Goal: Task Accomplishment & Management: Manage account settings

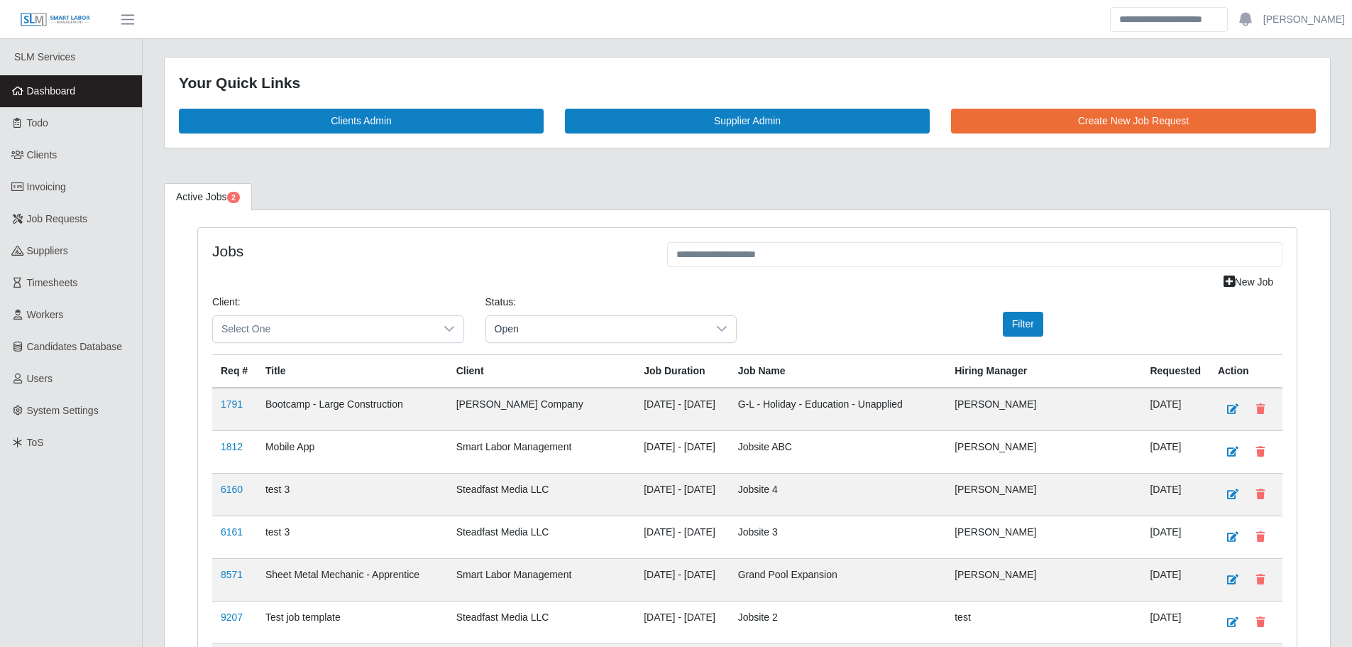
click at [84, 79] on link "Dashboard" at bounding box center [71, 91] width 142 height 32
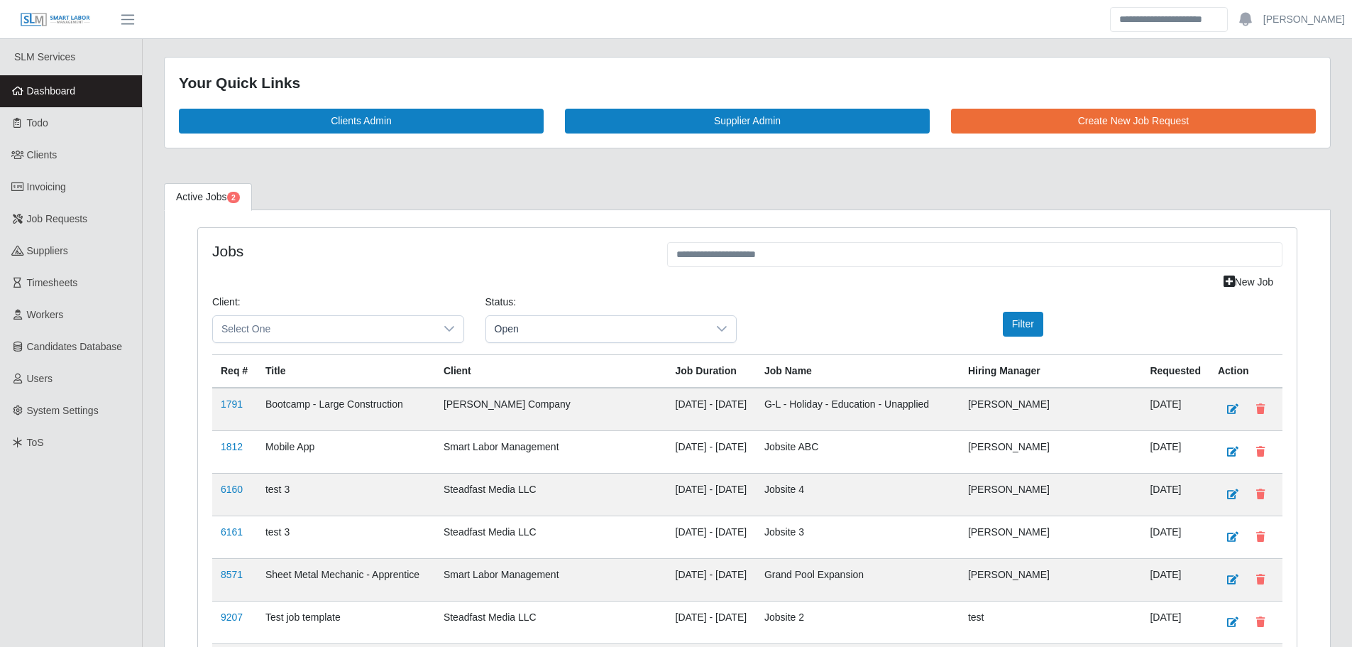
click at [109, 92] on link "Dashboard" at bounding box center [71, 91] width 142 height 32
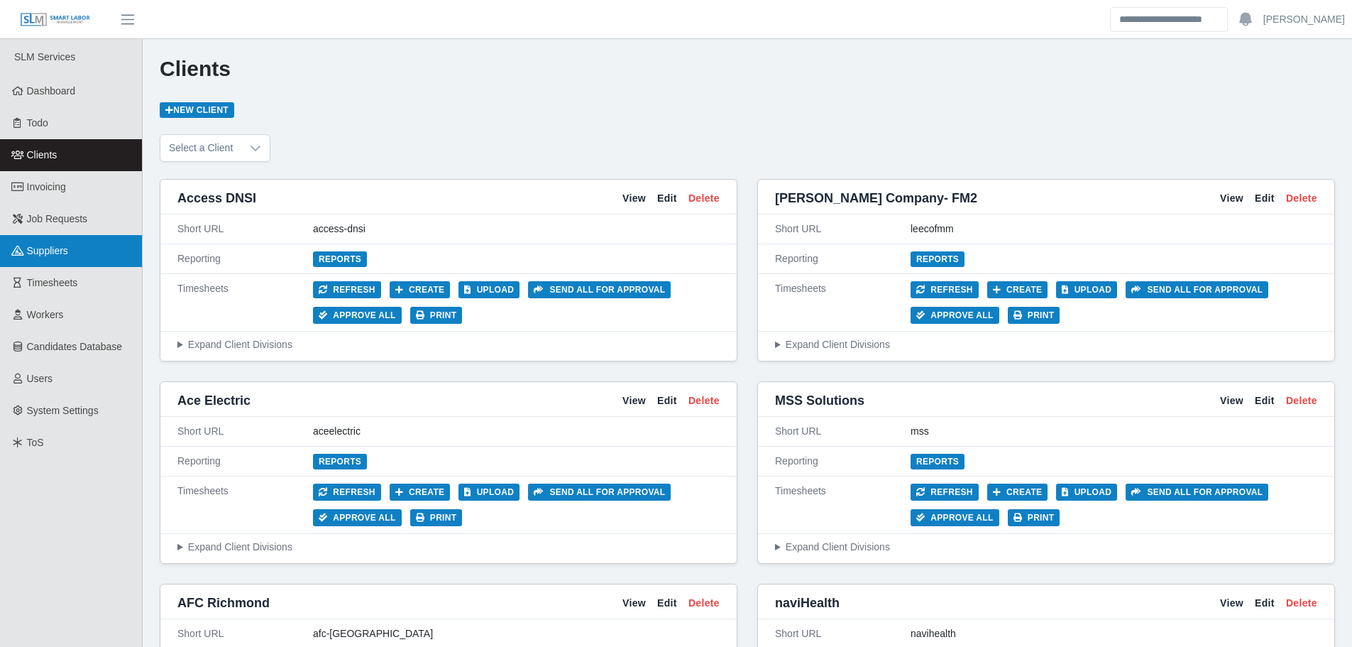
click at [56, 247] on span "Suppliers" at bounding box center [47, 250] width 41 height 11
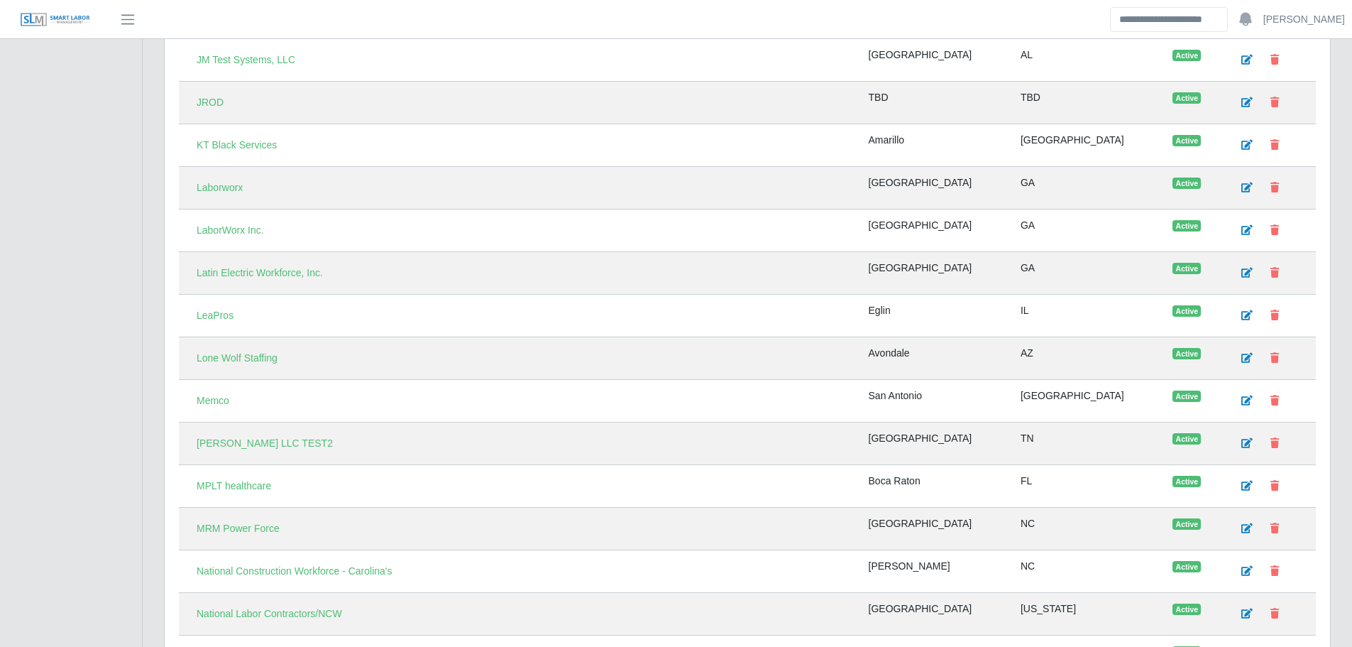
scroll to position [2626, 0]
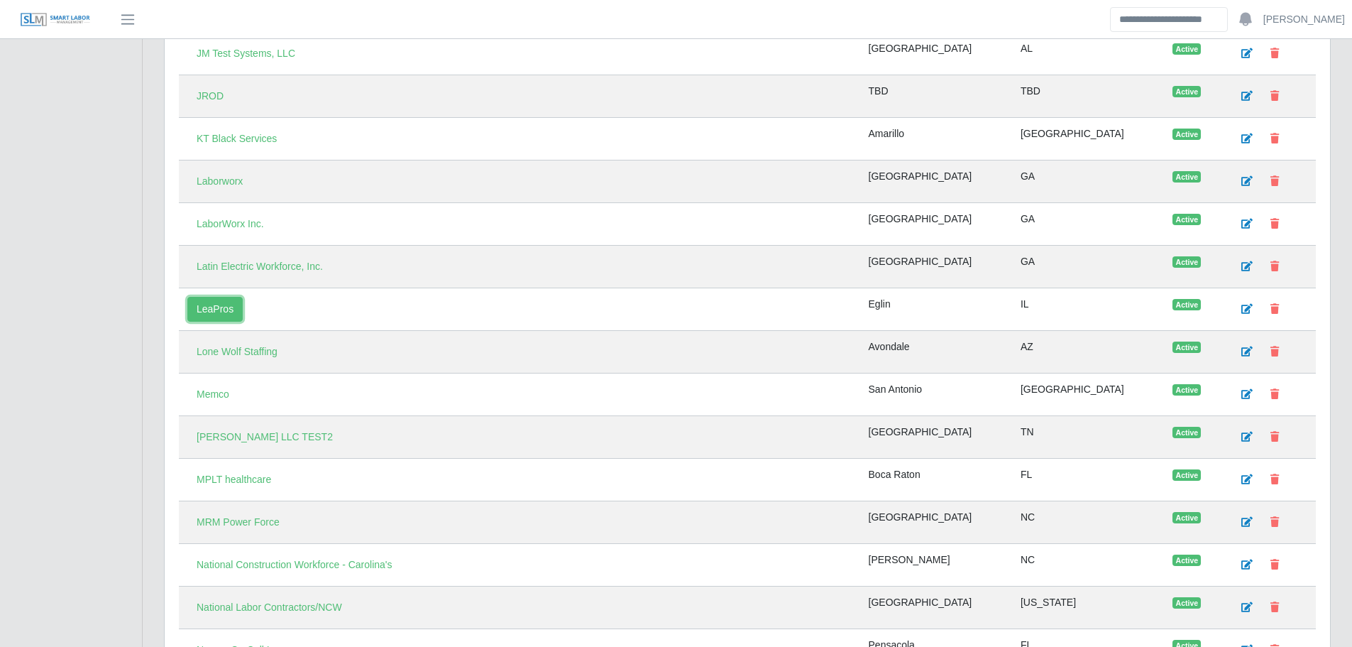
click at [217, 309] on link "LeaPros" at bounding box center [214, 309] width 55 height 25
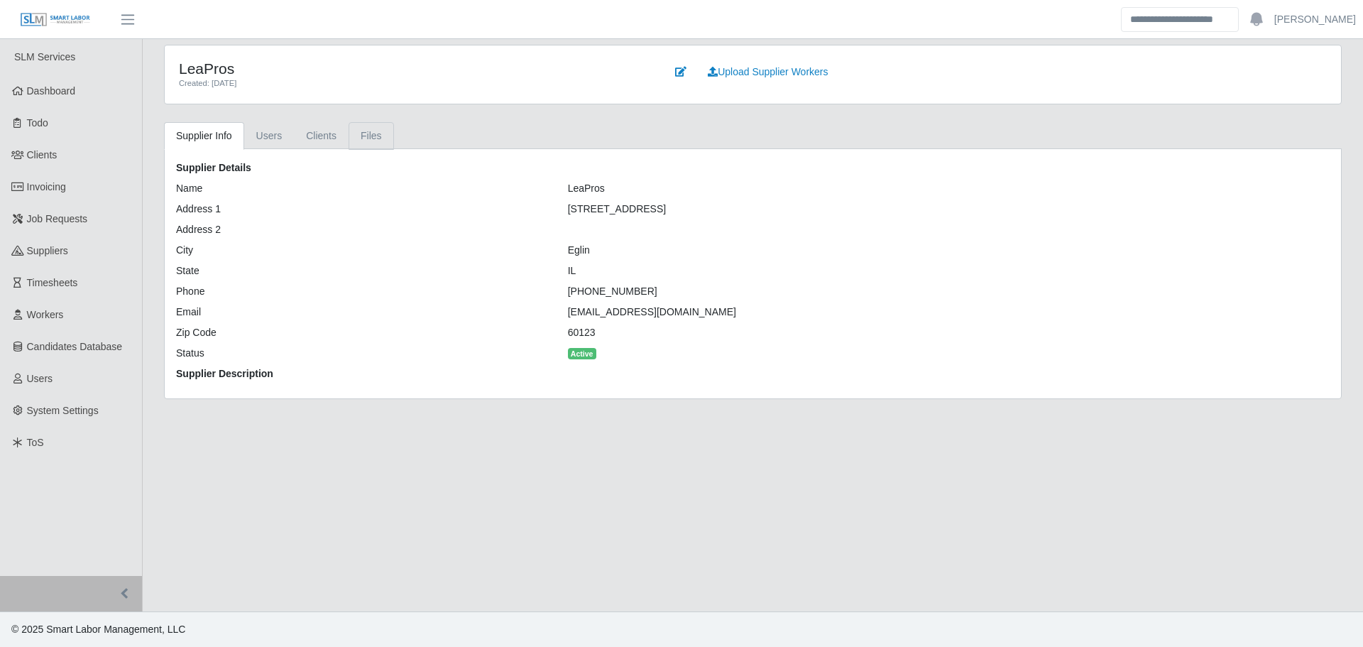
click at [358, 133] on link "Files" at bounding box center [371, 136] width 45 height 28
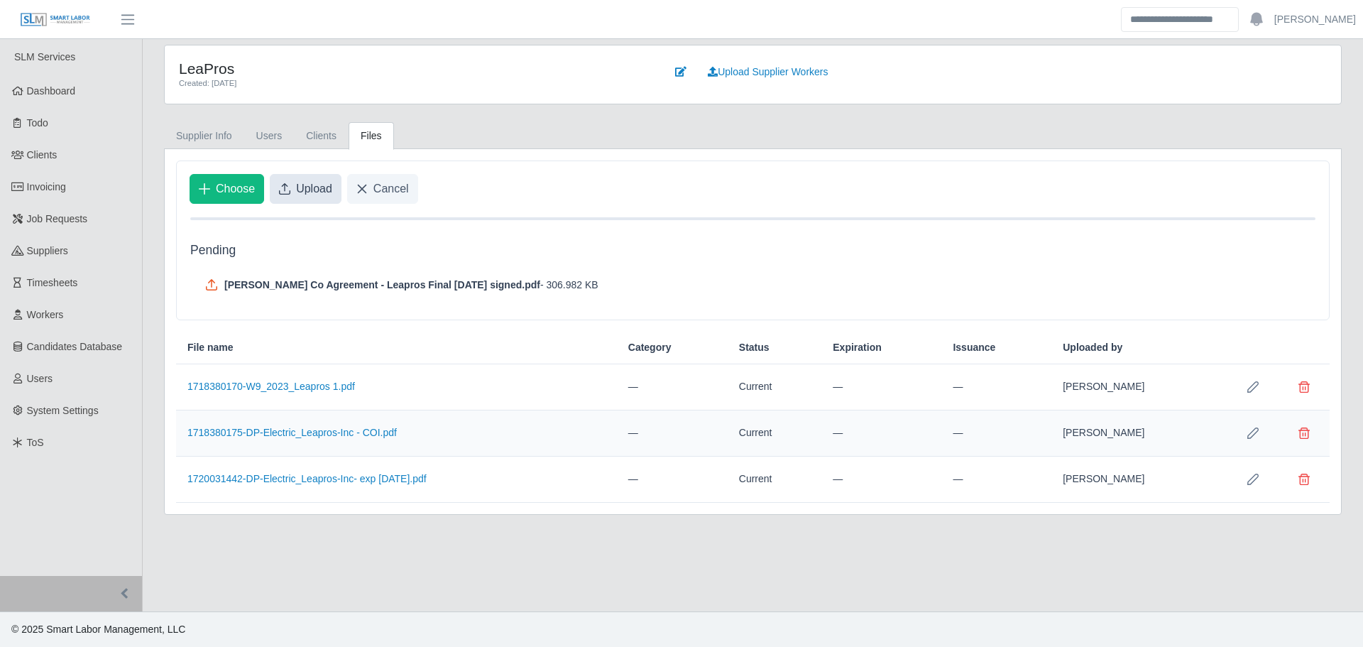
click at [312, 187] on span "Upload" at bounding box center [314, 188] width 36 height 17
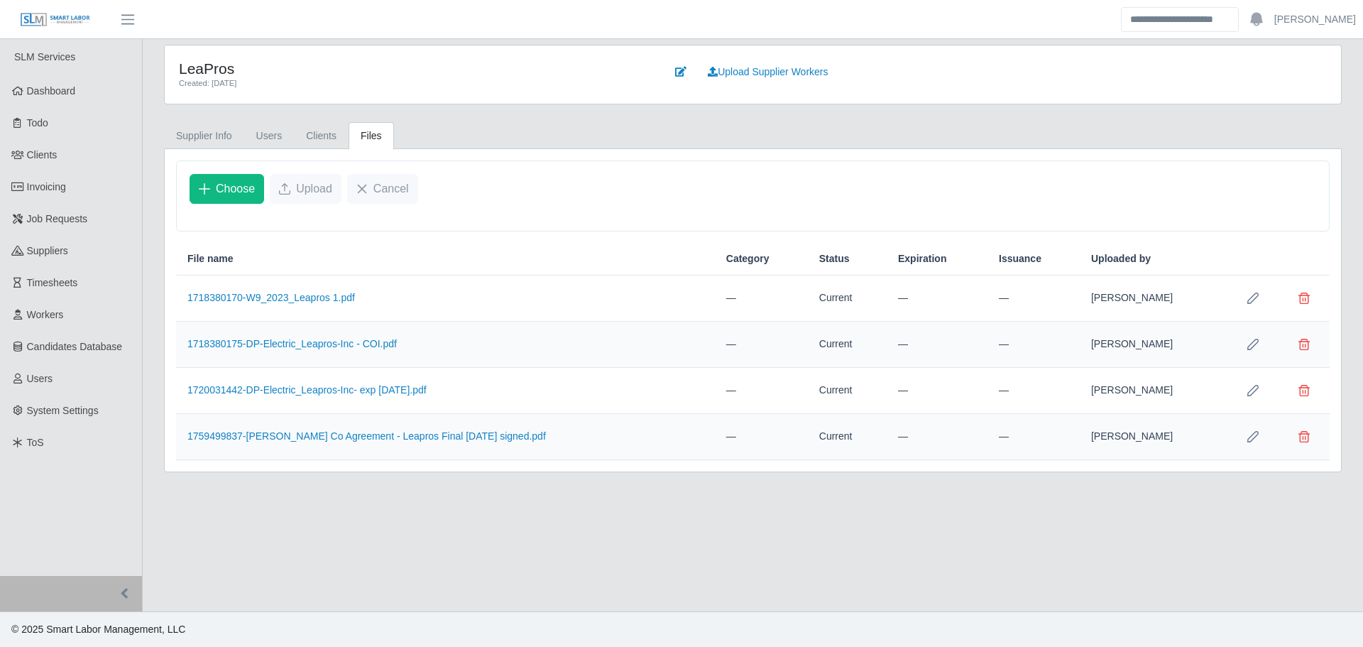
click at [1253, 434] on icon "Row Edit" at bounding box center [1252, 436] width 11 height 11
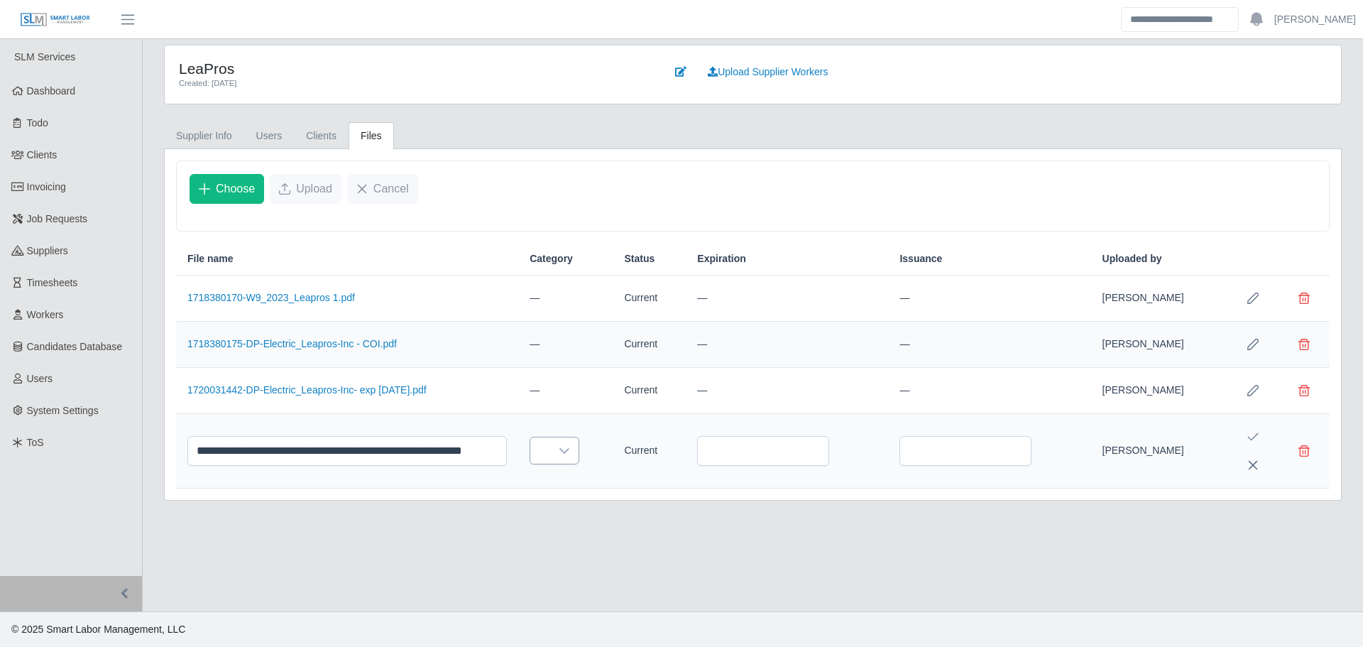
click at [559, 453] on icon at bounding box center [564, 451] width 10 height 6
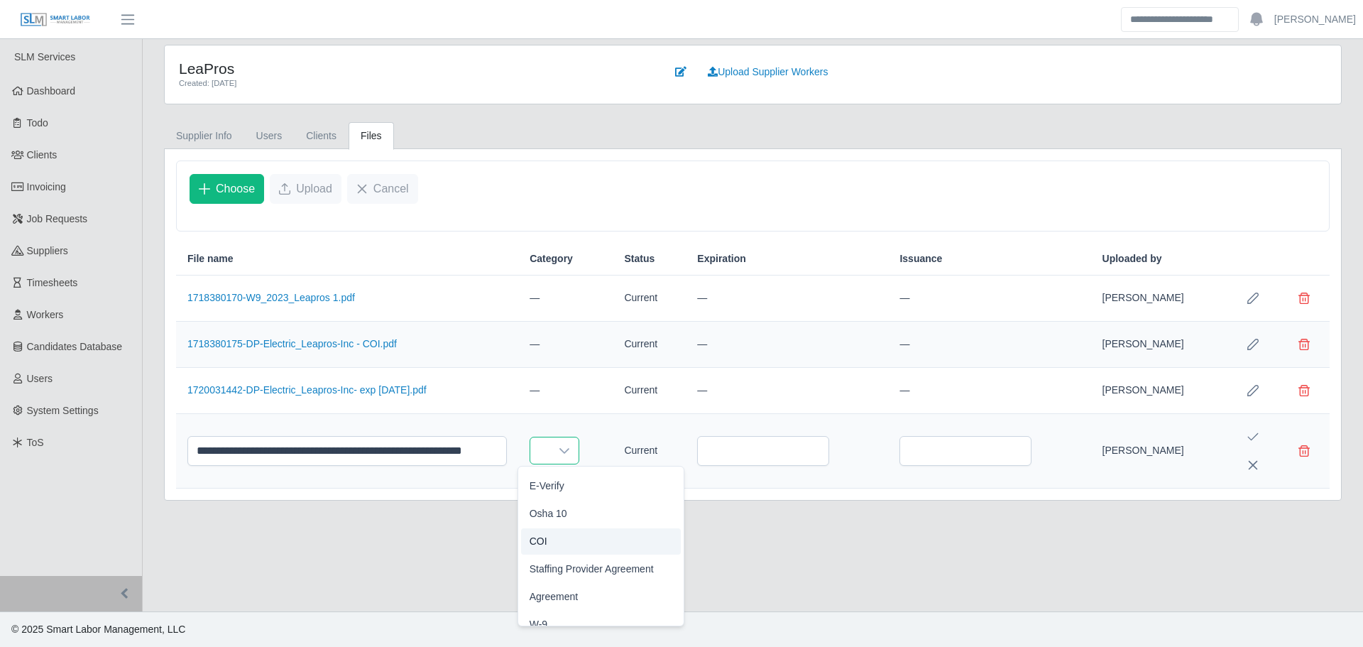
scroll to position [142, 0]
click at [581, 561] on li "Agreement" at bounding box center [601, 562] width 160 height 26
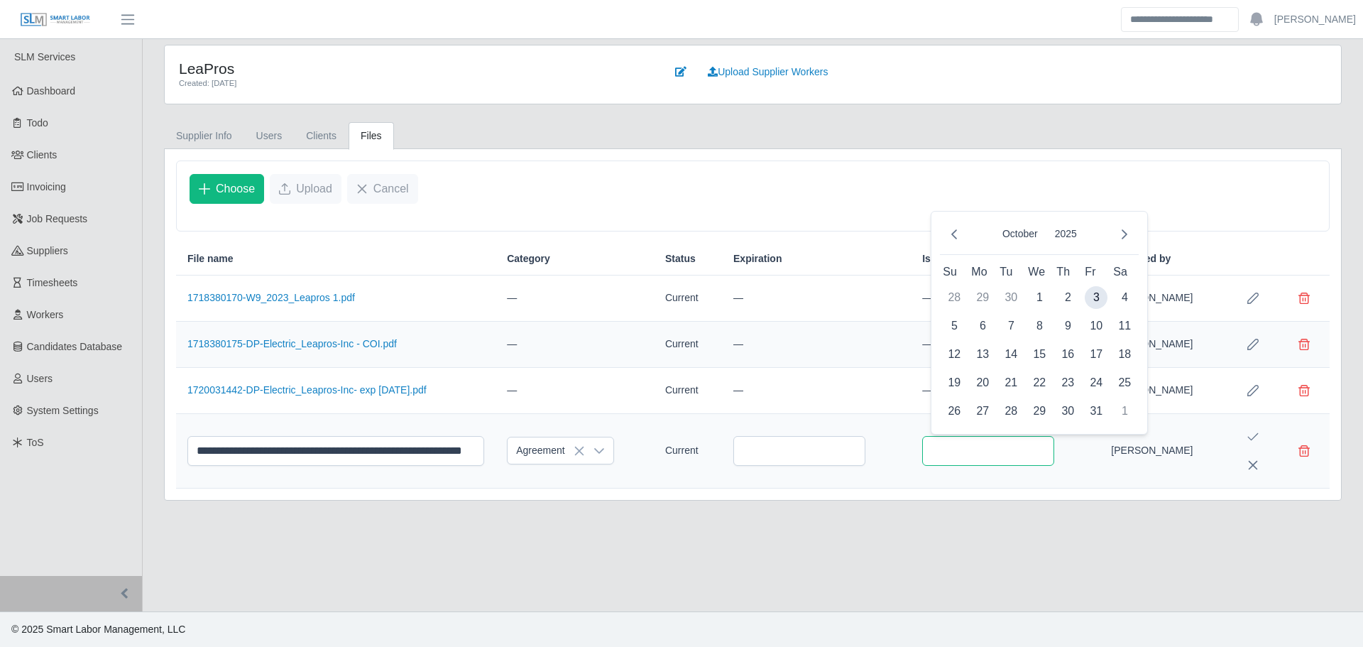
click at [985, 446] on input "text" at bounding box center [988, 451] width 132 height 30
click at [981, 297] on td "29" at bounding box center [982, 297] width 28 height 28
click at [954, 238] on icon "Previous Month" at bounding box center [953, 234] width 11 height 11
click at [989, 410] on span "29" at bounding box center [982, 411] width 23 height 23
type input "**********"
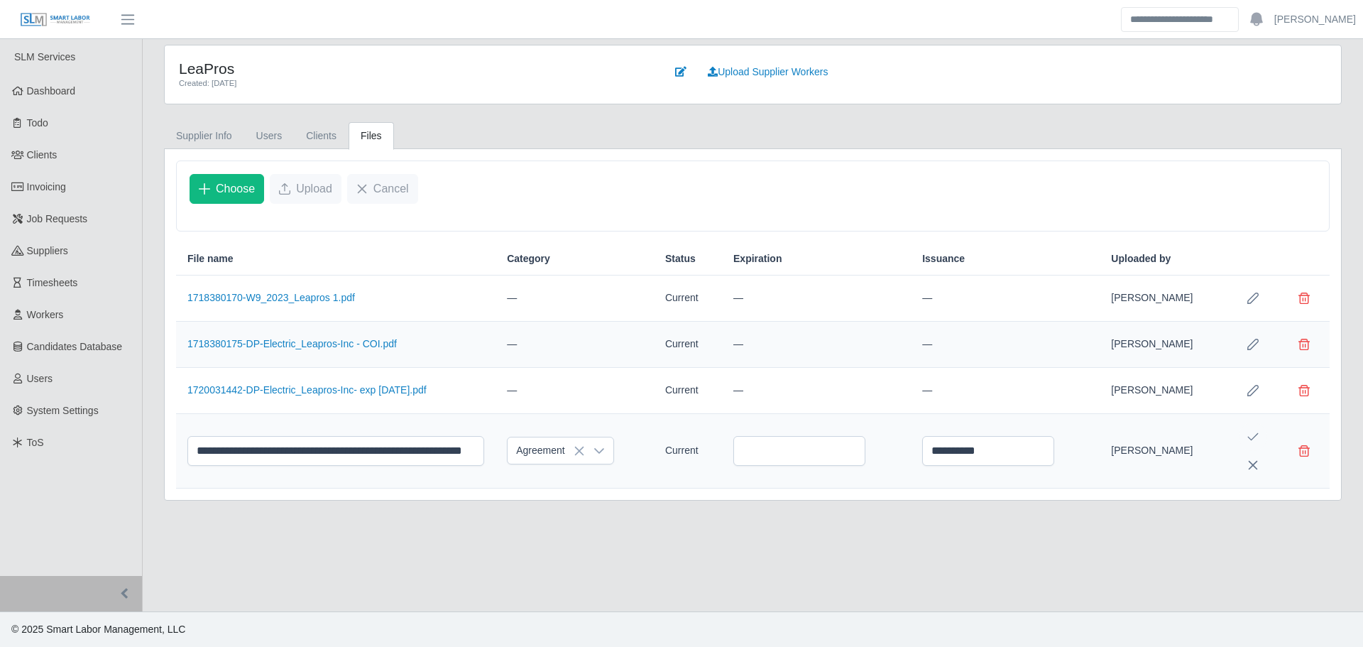
click at [1256, 434] on icon "Save Edit" at bounding box center [1253, 437] width 11 height 8
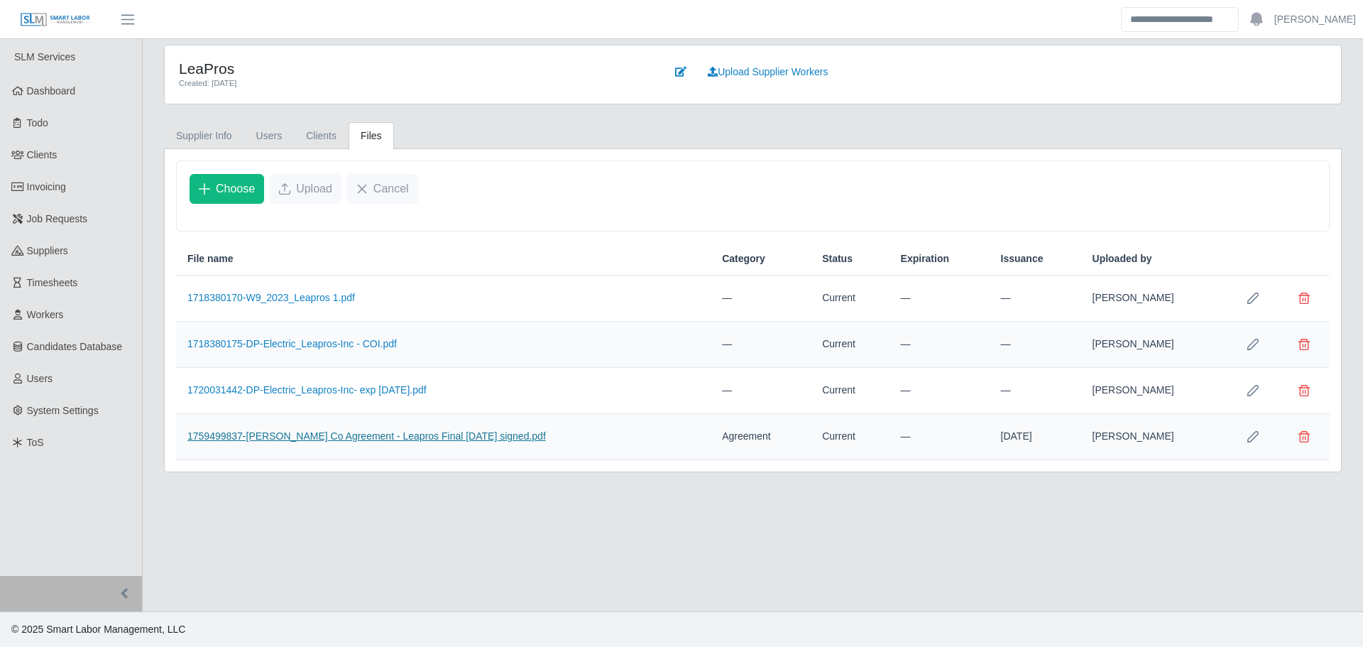
click at [434, 439] on link "1759499837-Lee Co Agreement - Leapros Final 9.29.25 signed.pdf" at bounding box center [366, 435] width 358 height 11
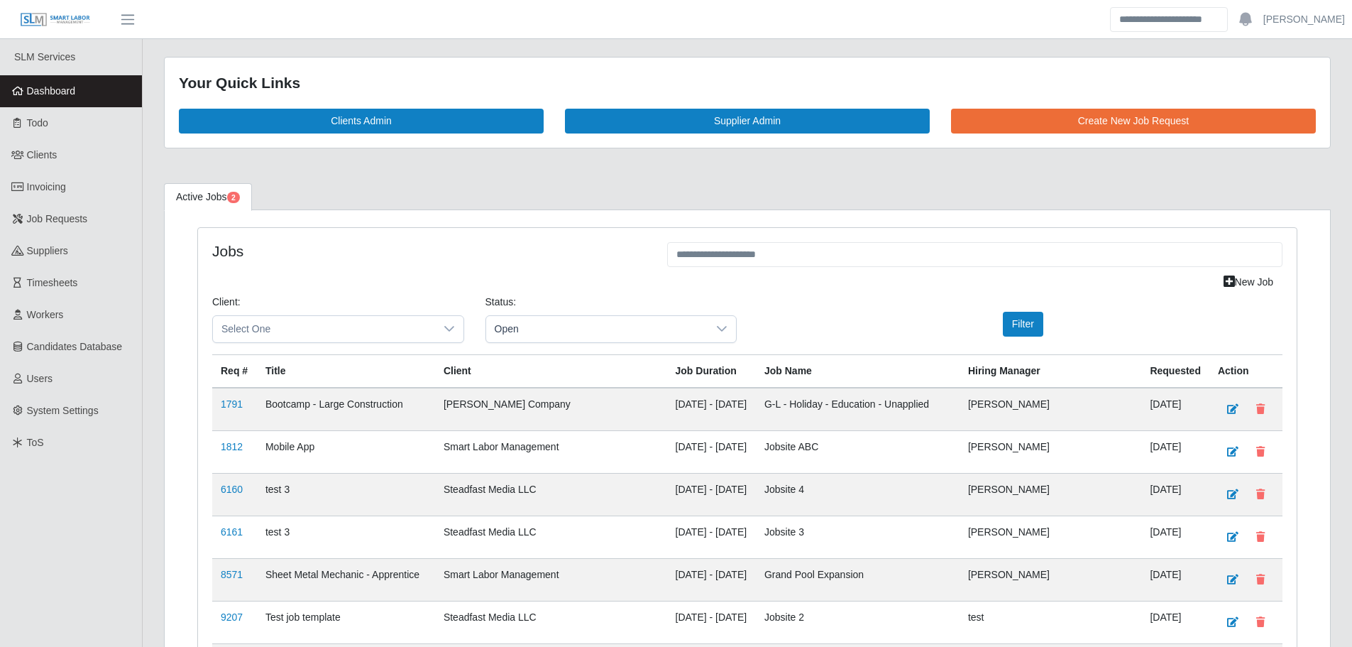
click at [45, 93] on span "Dashboard" at bounding box center [51, 90] width 49 height 11
click at [110, 103] on link "Dashboard" at bounding box center [71, 91] width 142 height 32
click at [311, 329] on span "Select One" at bounding box center [324, 329] width 222 height 26
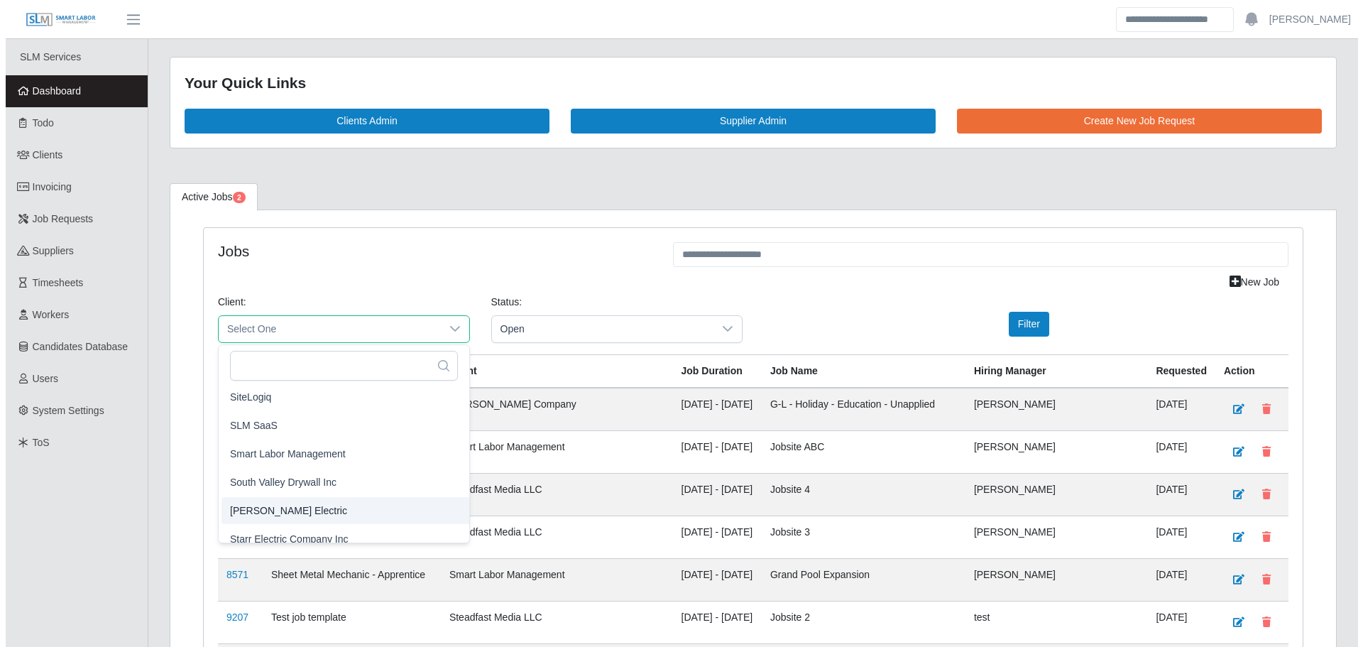
scroll to position [1393, 0]
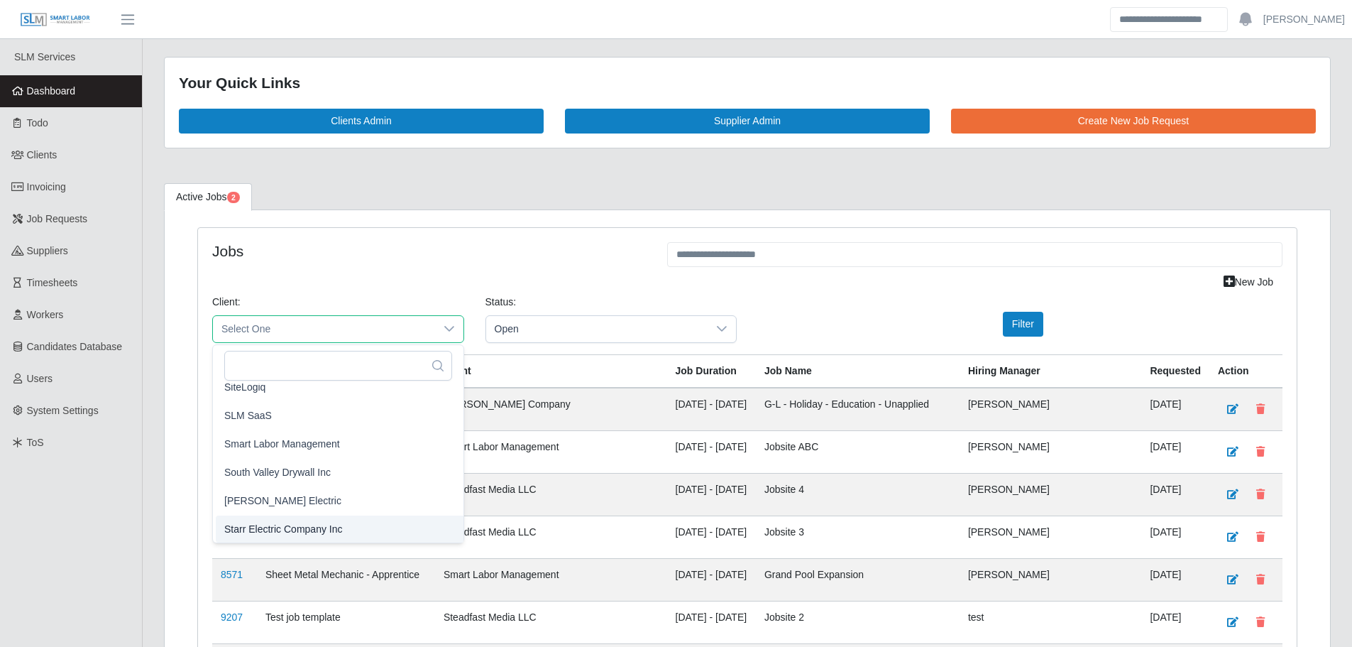
click at [287, 533] on span "Starr Electric Company Inc" at bounding box center [283, 528] width 119 height 15
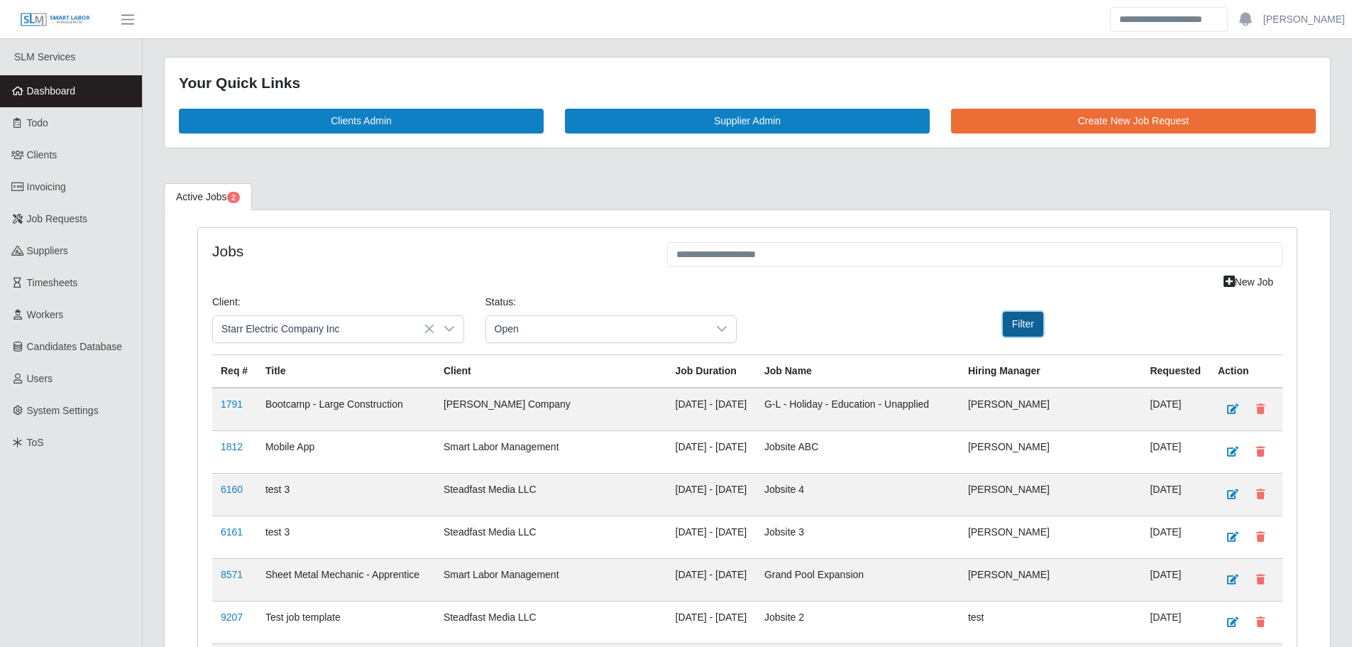
click at [1021, 326] on button "Filter" at bounding box center [1023, 324] width 40 height 25
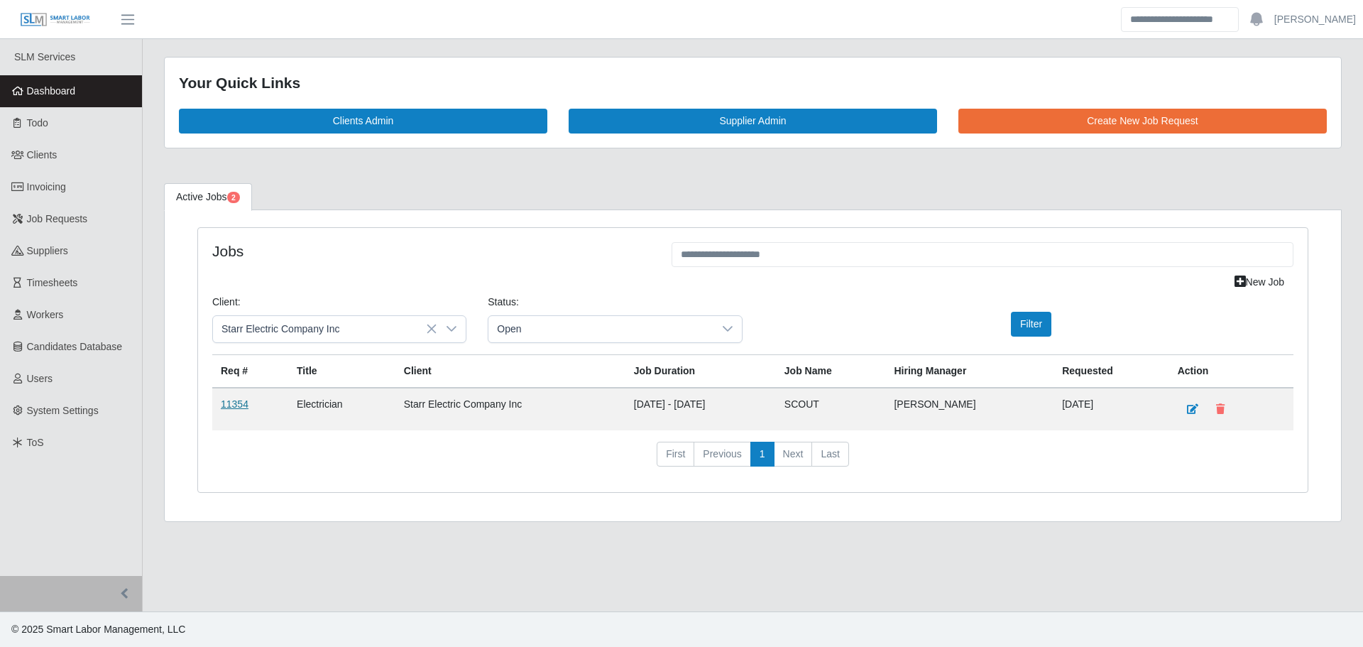
click at [241, 405] on link "11354" at bounding box center [235, 403] width 28 height 11
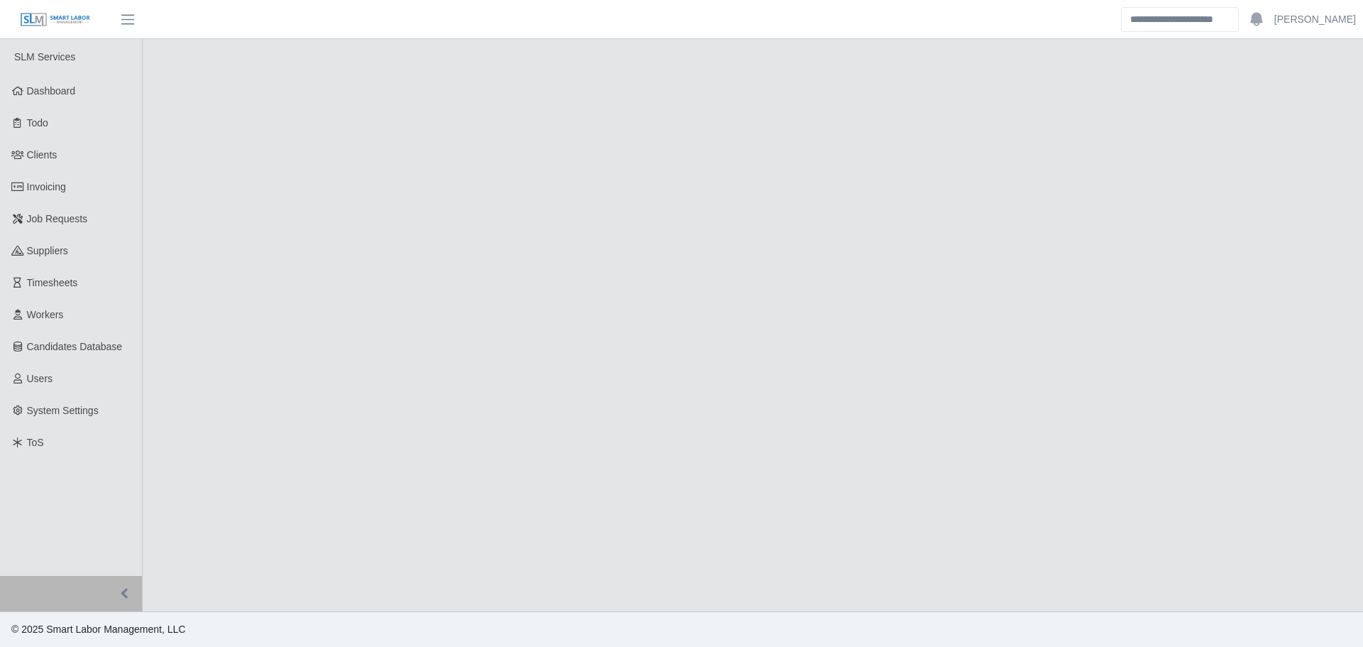
select select "****"
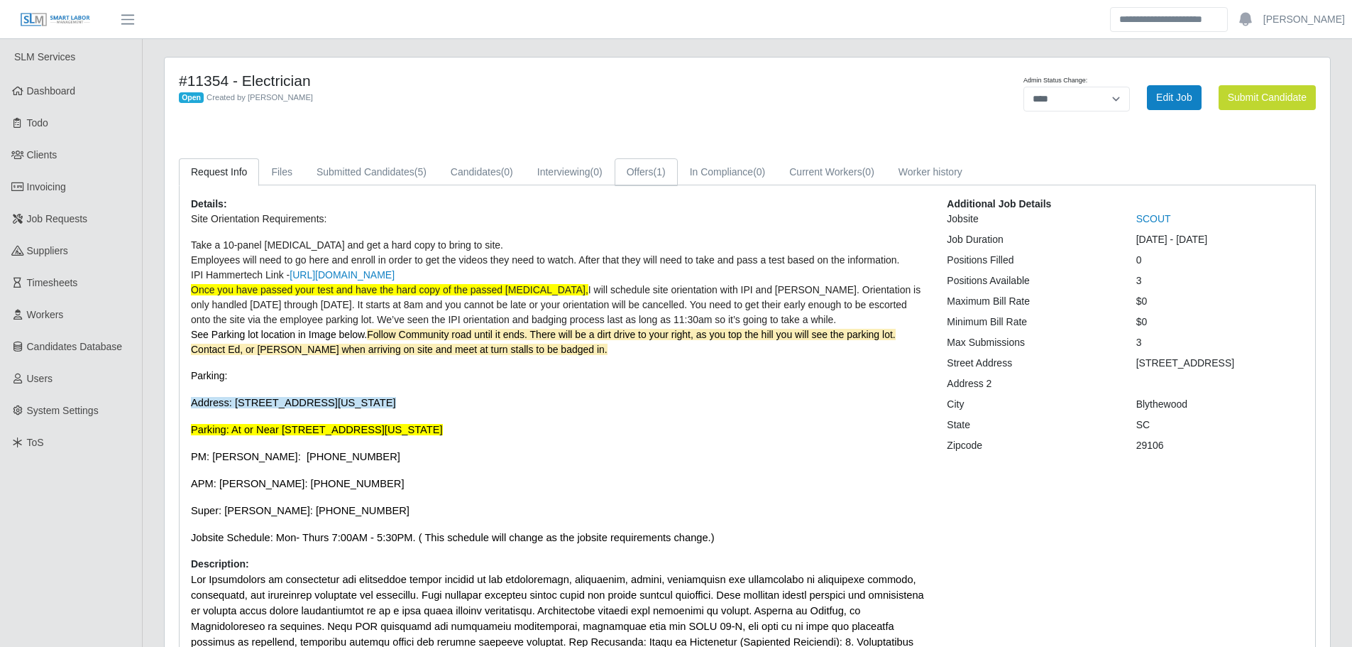
click at [642, 175] on link "Offers (1)" at bounding box center [646, 172] width 63 height 28
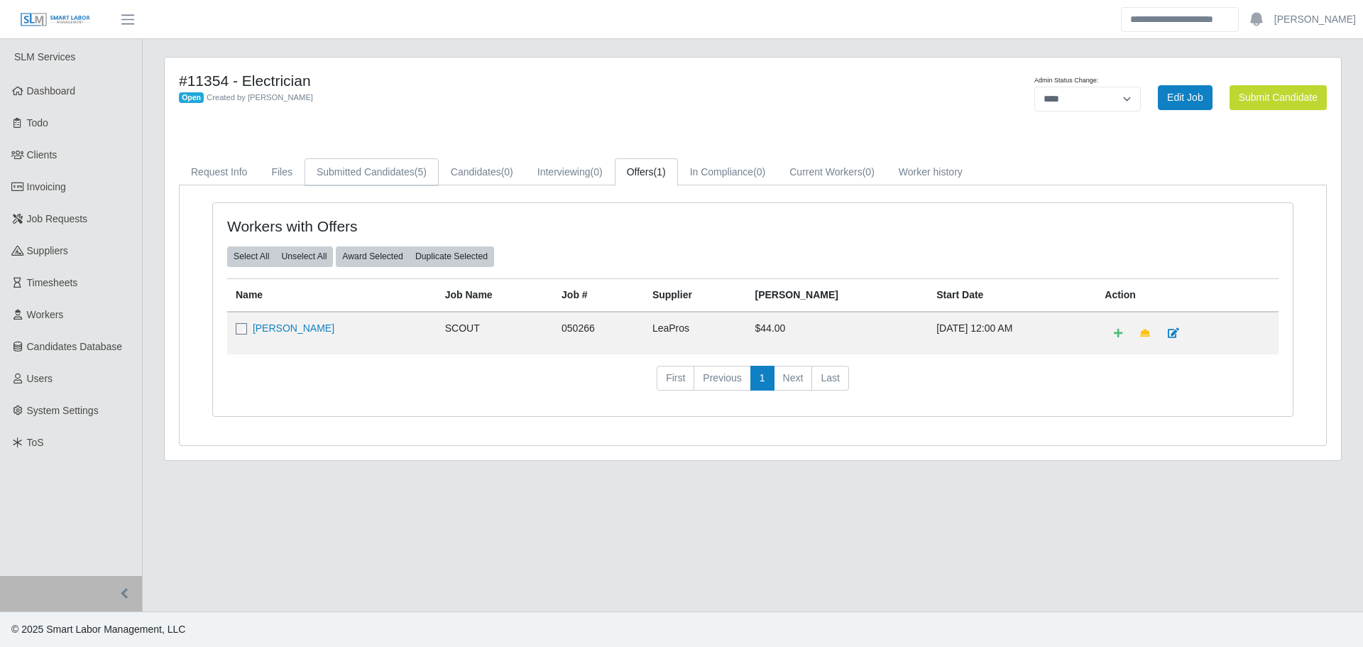
click at [405, 167] on link "Submitted Candidates (5)" at bounding box center [372, 172] width 134 height 28
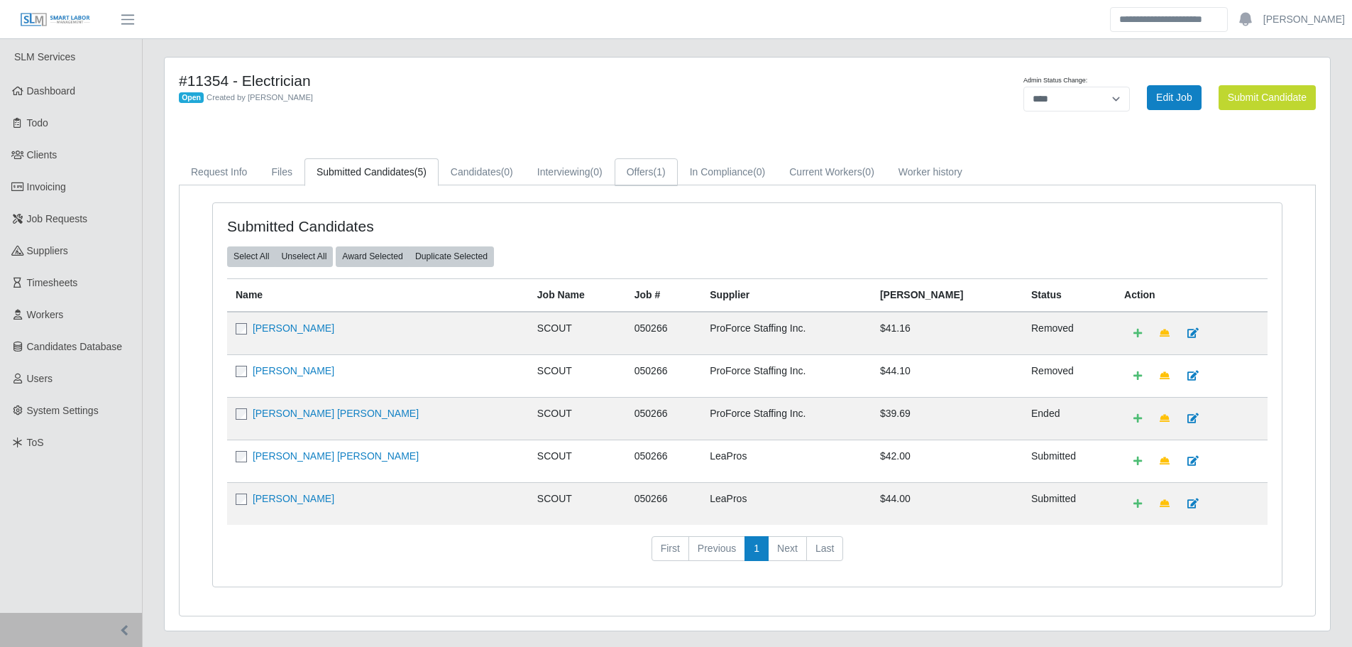
click at [632, 174] on link "Offers (1)" at bounding box center [646, 172] width 63 height 28
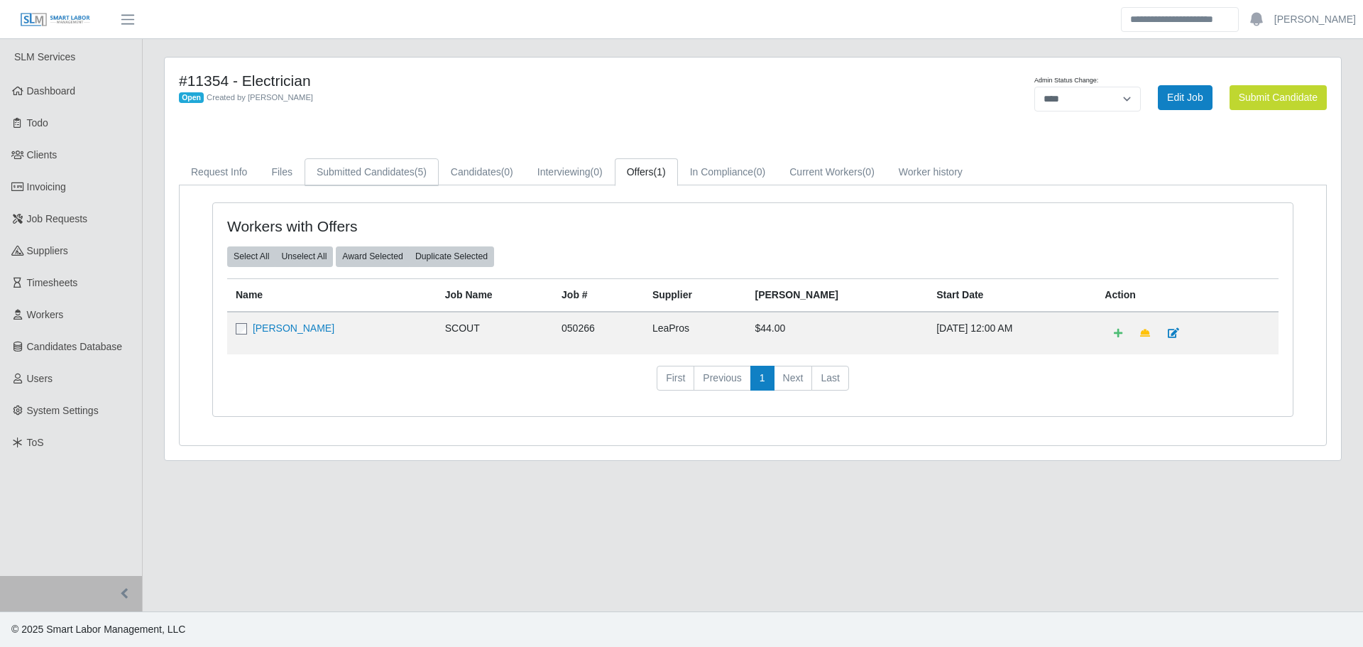
click at [400, 171] on link "Submitted Candidates (5)" at bounding box center [372, 172] width 134 height 28
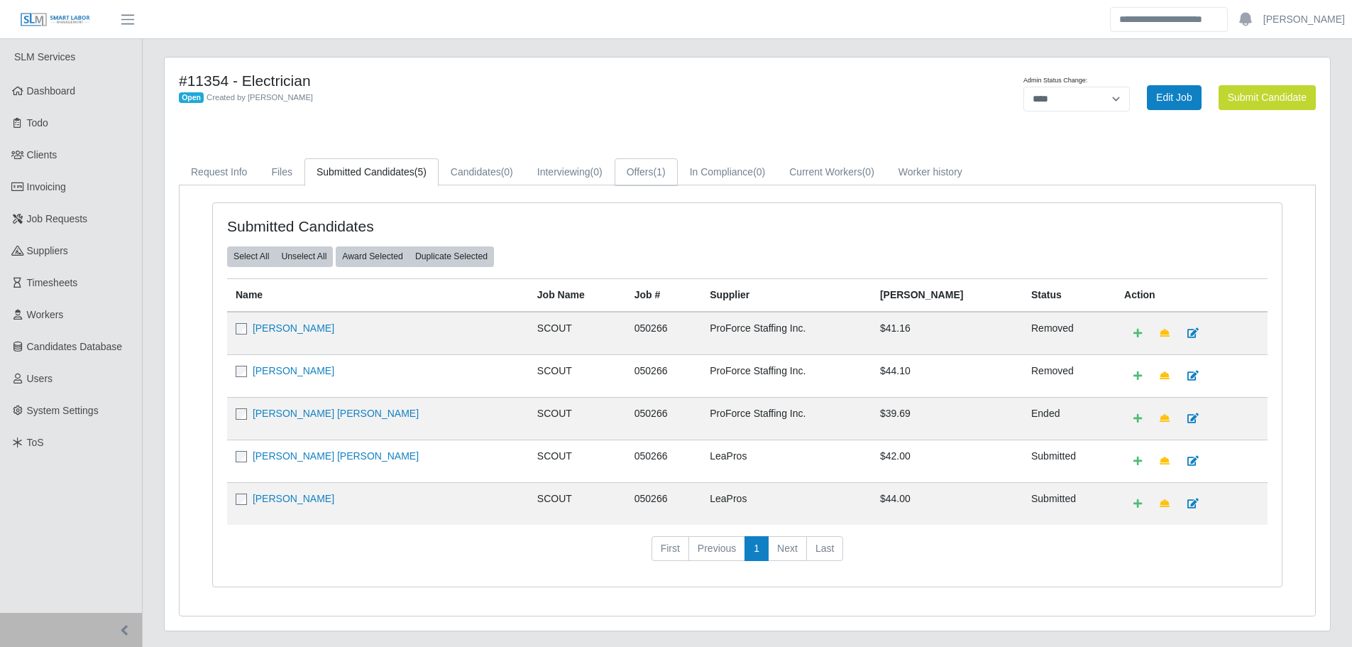
click at [646, 172] on link "Offers (1)" at bounding box center [646, 172] width 63 height 28
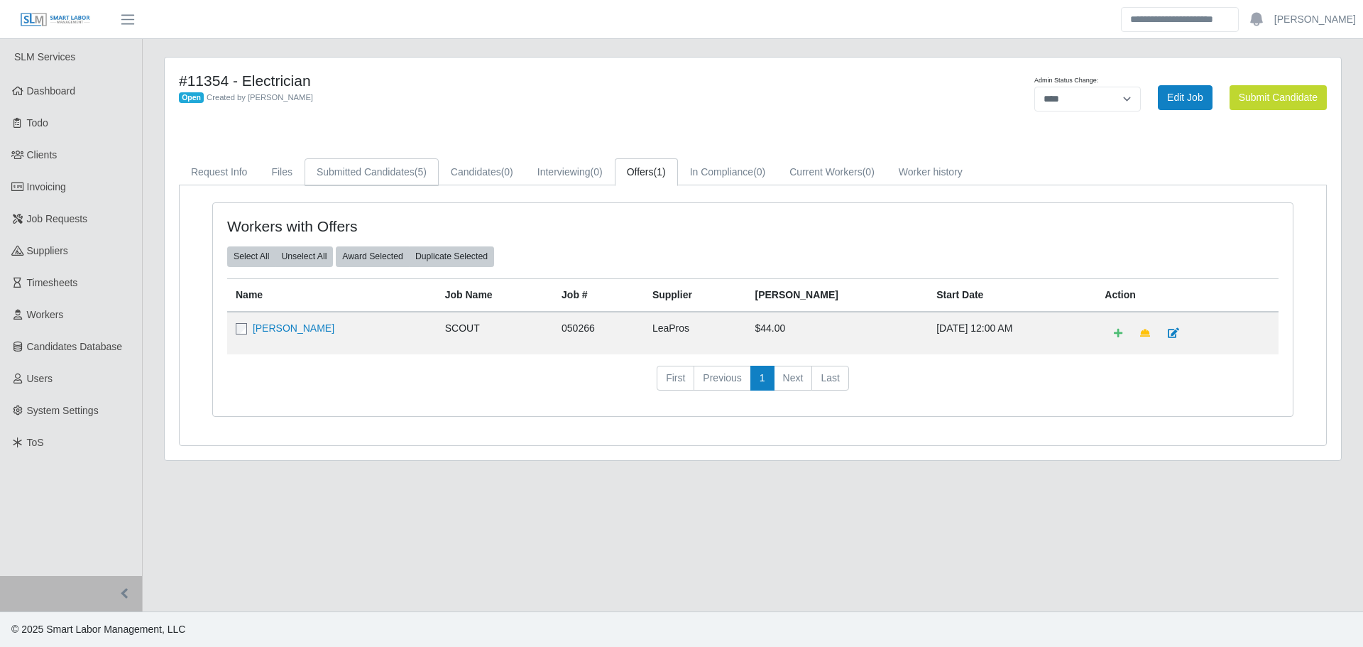
click at [415, 172] on span "(5)" at bounding box center [421, 171] width 12 height 11
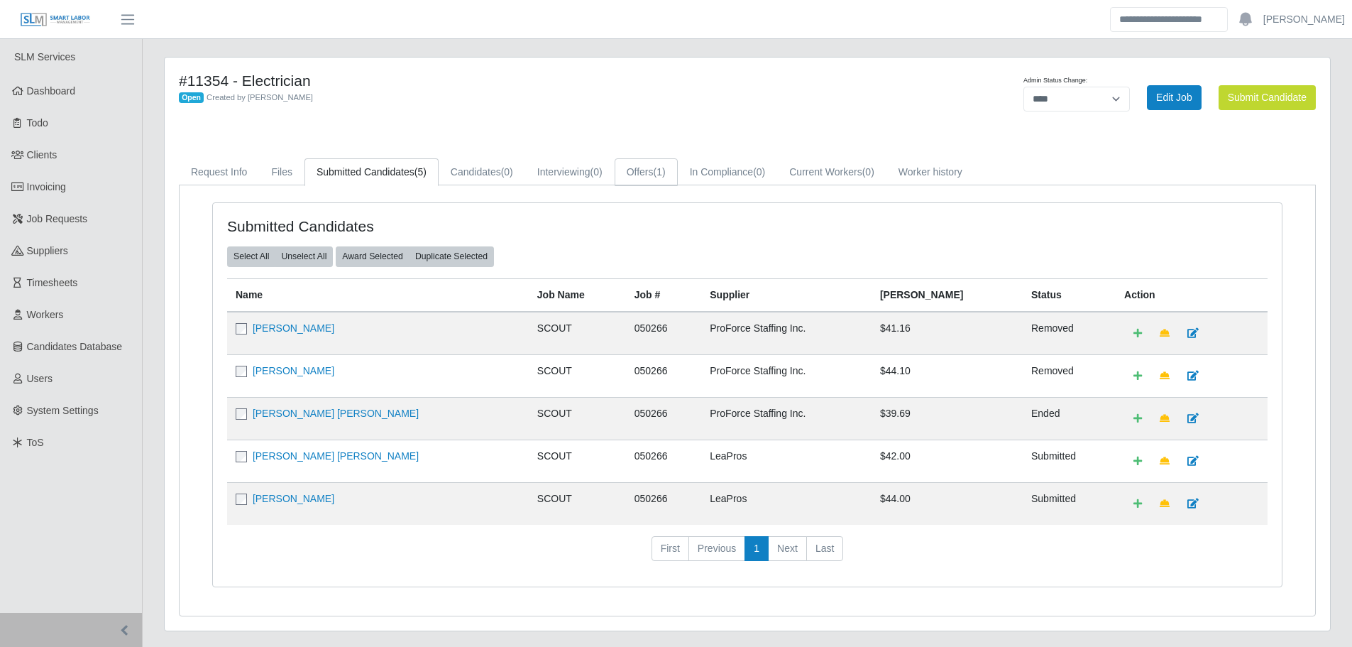
click at [642, 183] on link "Offers (1)" at bounding box center [646, 172] width 63 height 28
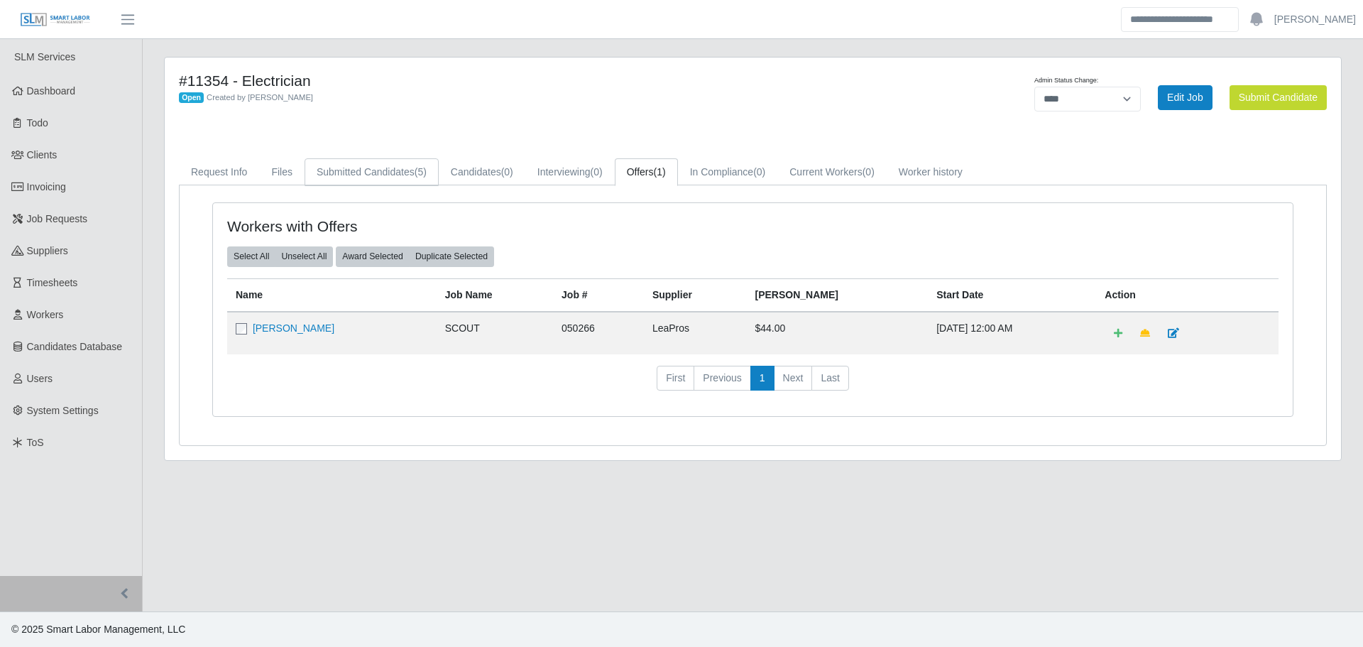
click at [415, 170] on span "(5)" at bounding box center [421, 171] width 12 height 11
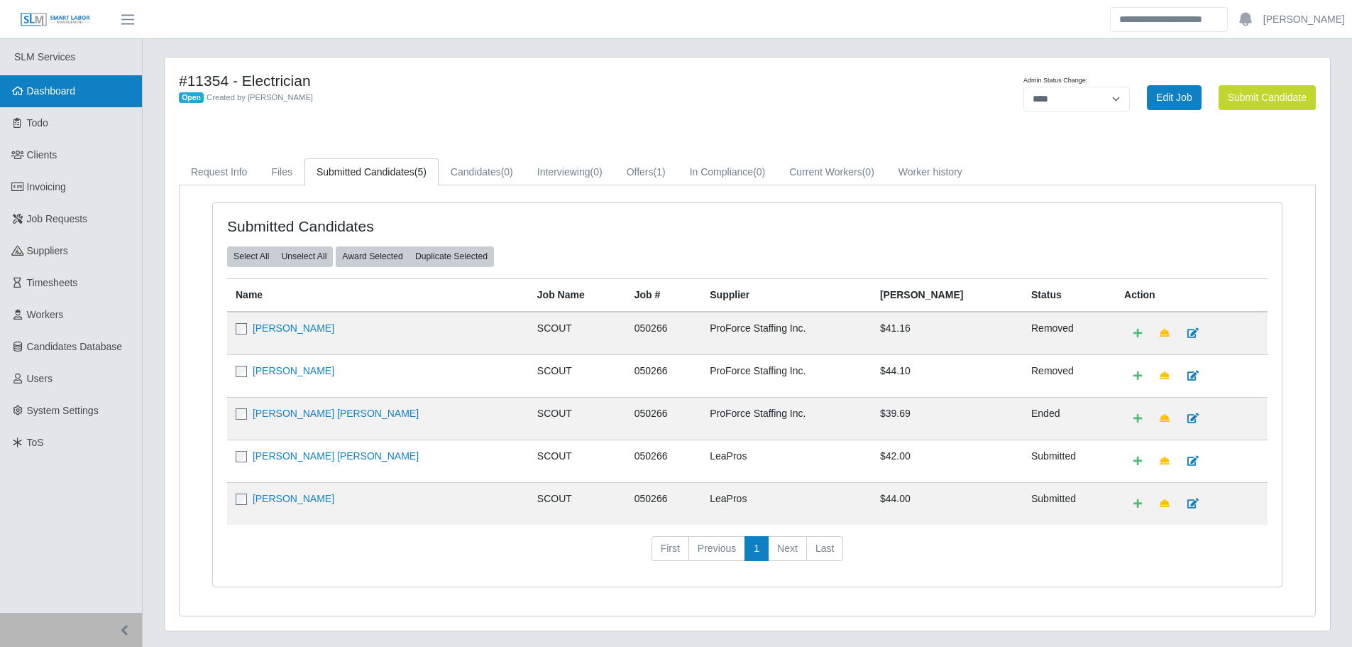
click at [75, 89] on span "Dashboard" at bounding box center [51, 90] width 49 height 11
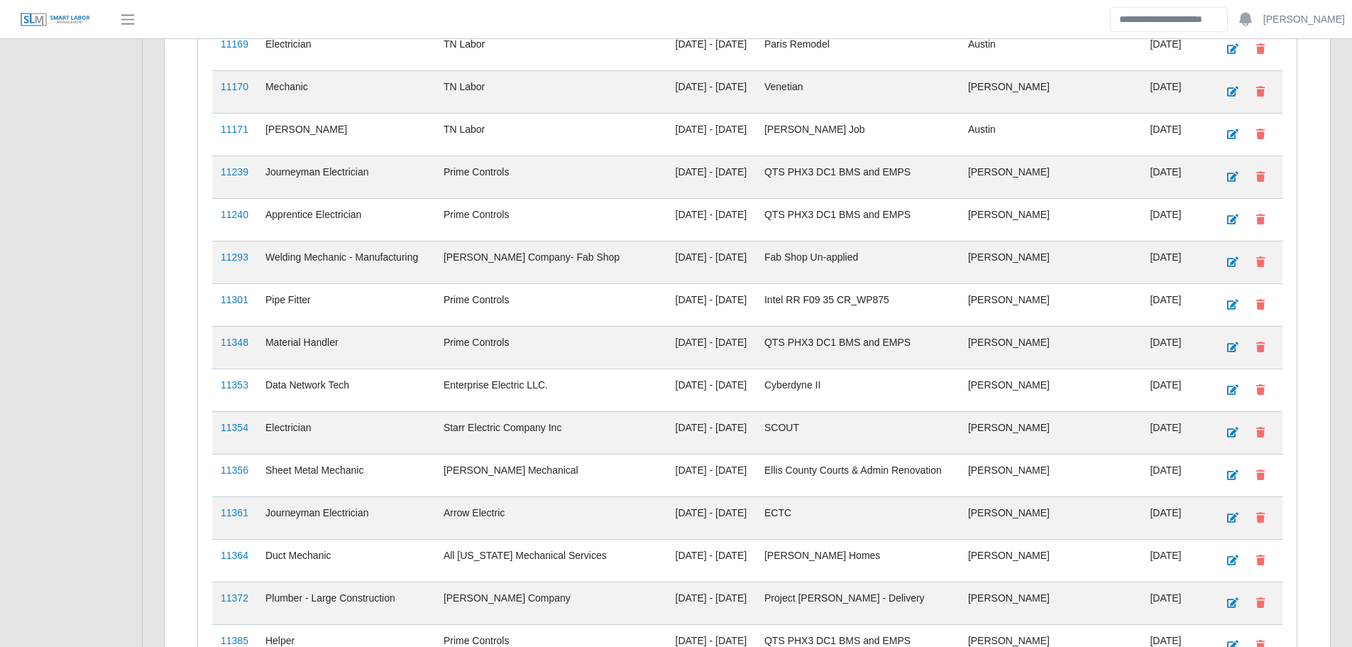
scroll to position [1529, 0]
click at [236, 422] on link "11354" at bounding box center [235, 427] width 28 height 11
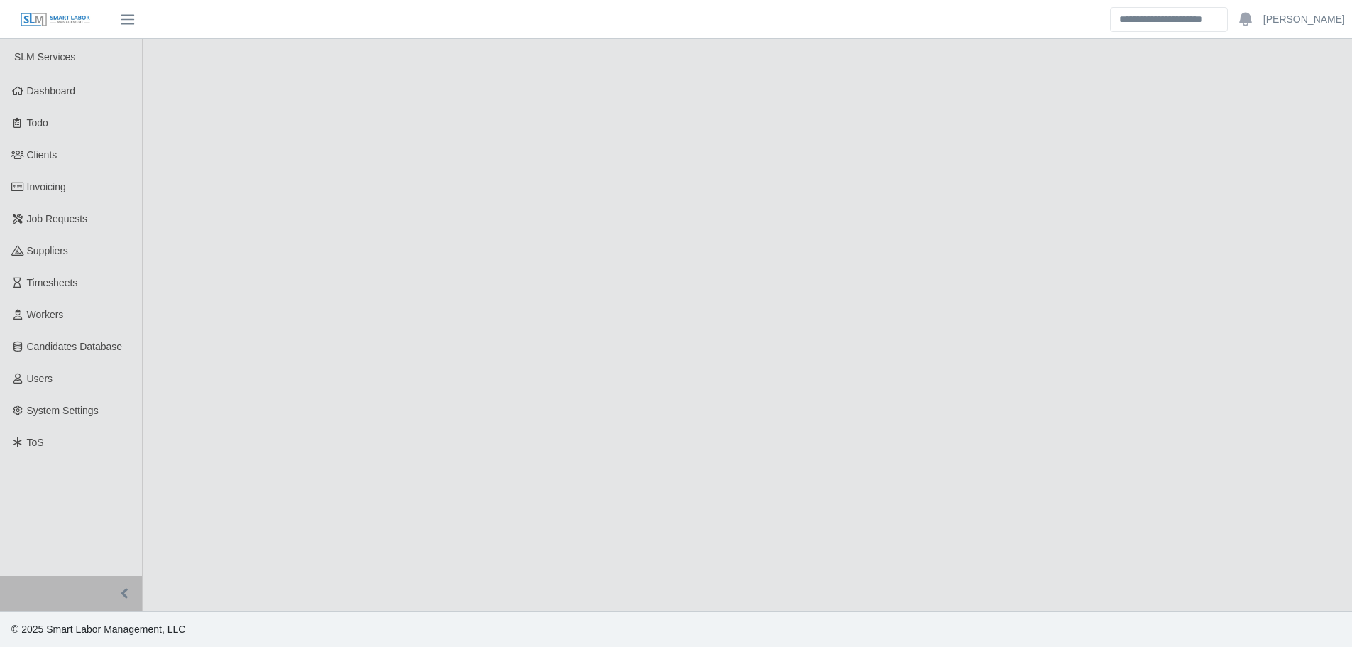
select select "****"
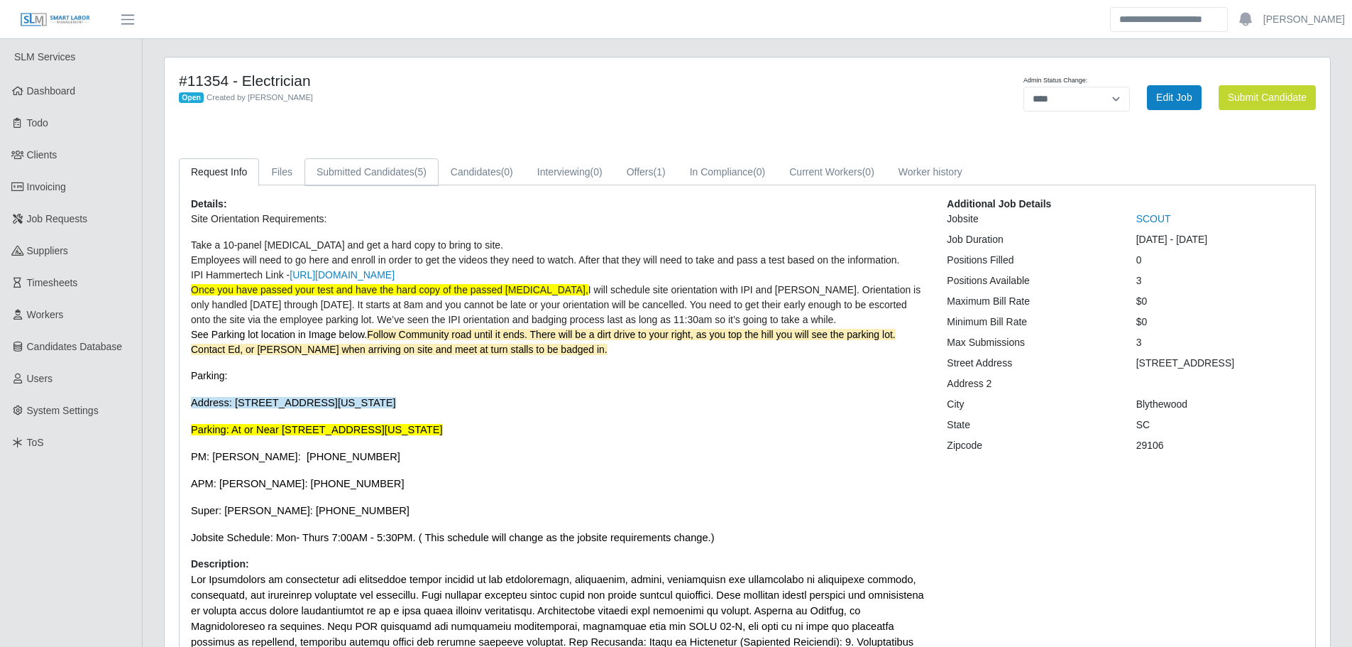
click at [405, 172] on link "Submitted Candidates (5)" at bounding box center [372, 172] width 134 height 28
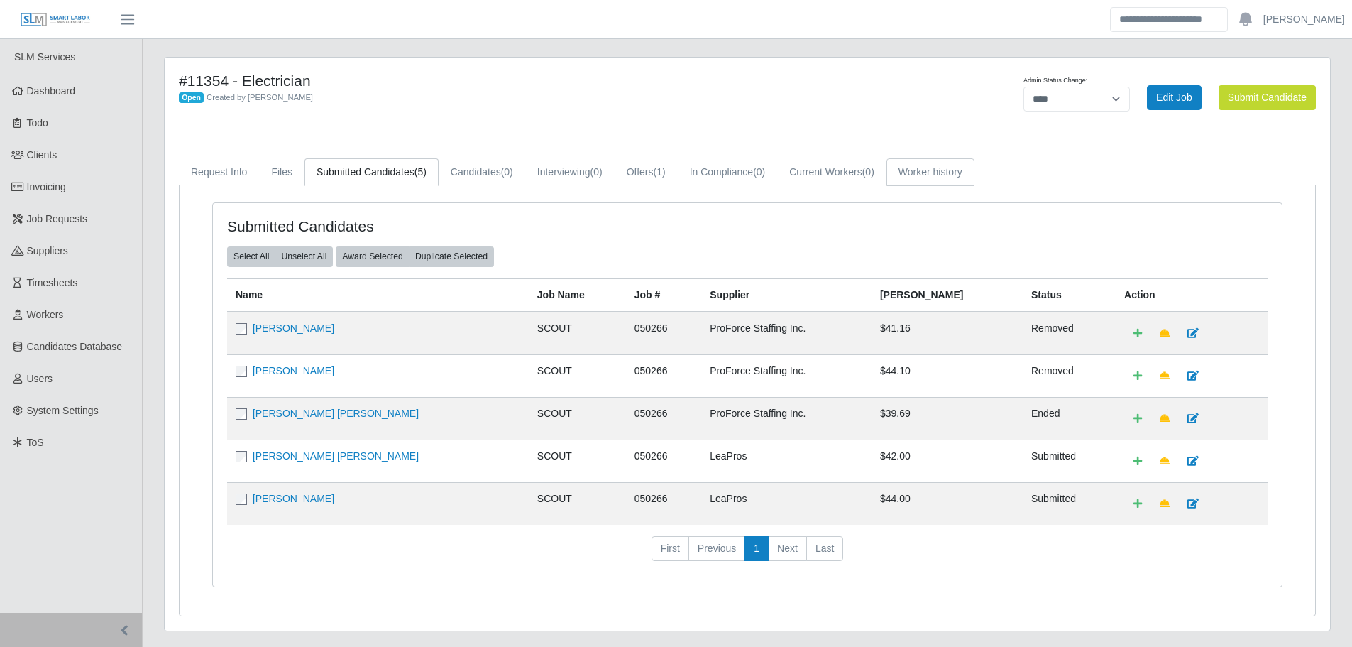
click at [921, 169] on link "Worker history" at bounding box center [931, 172] width 88 height 28
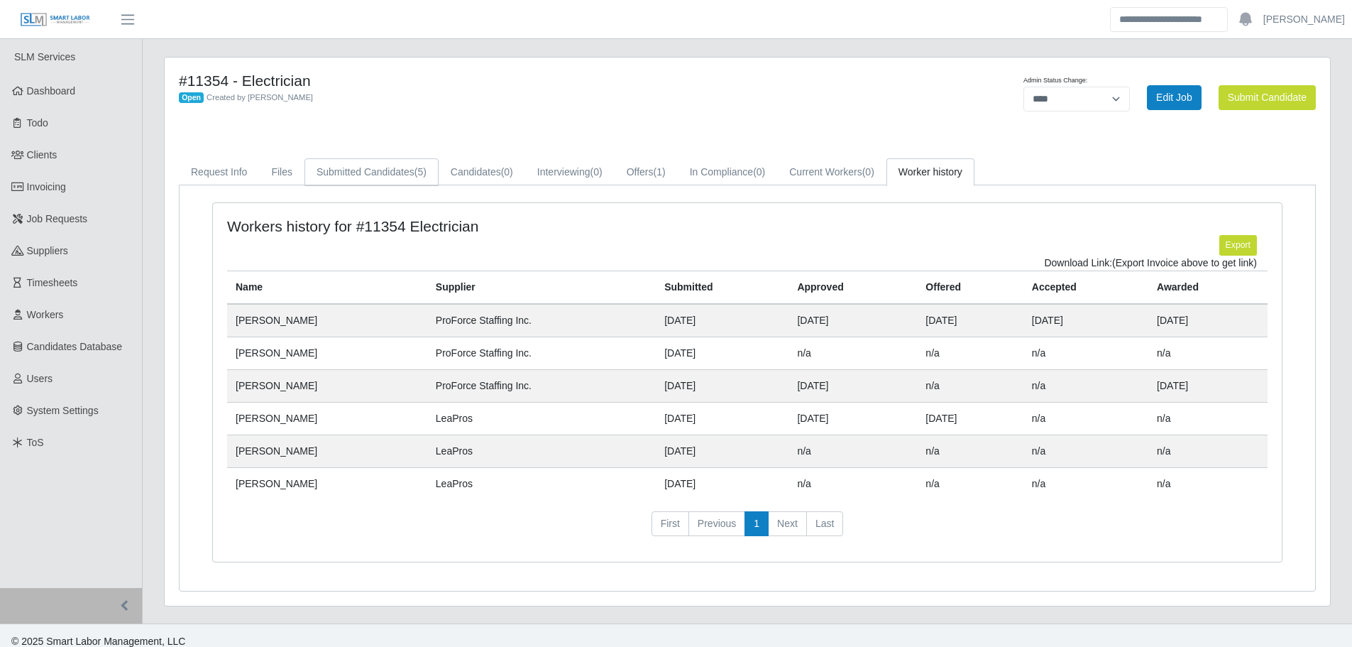
click at [390, 169] on link "Submitted Candidates (5)" at bounding box center [372, 172] width 134 height 28
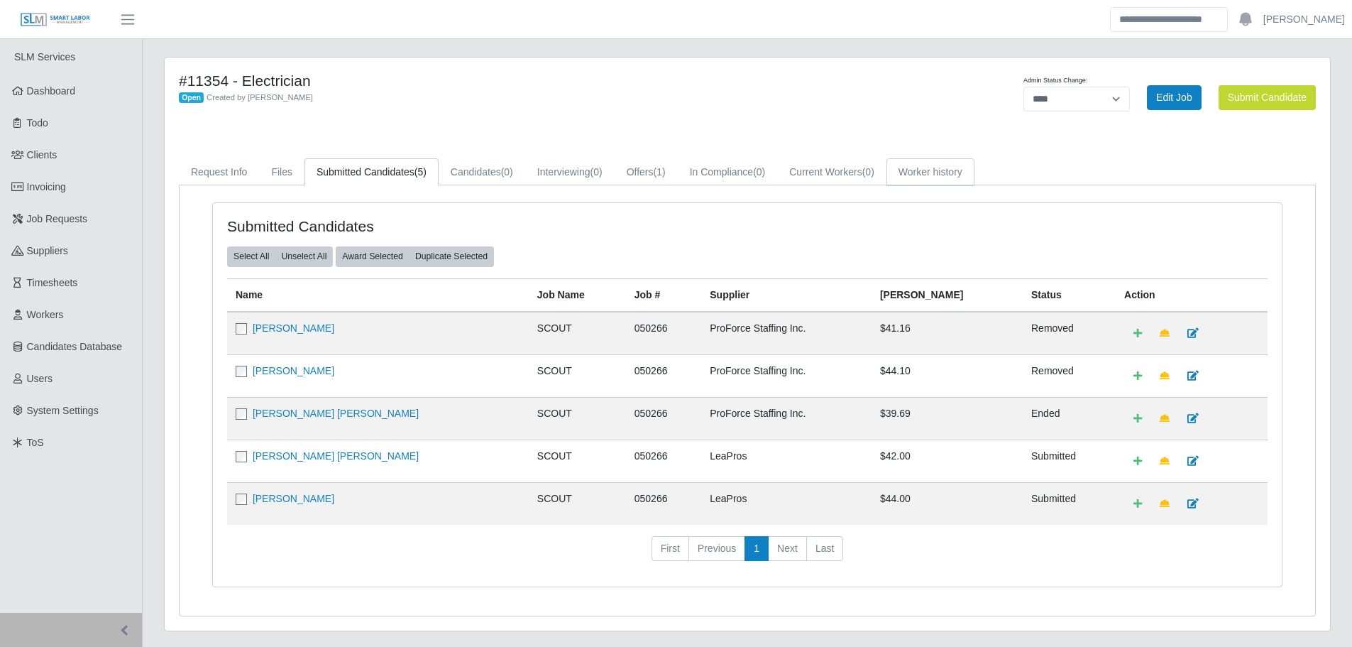
click at [946, 175] on link "Worker history" at bounding box center [931, 172] width 88 height 28
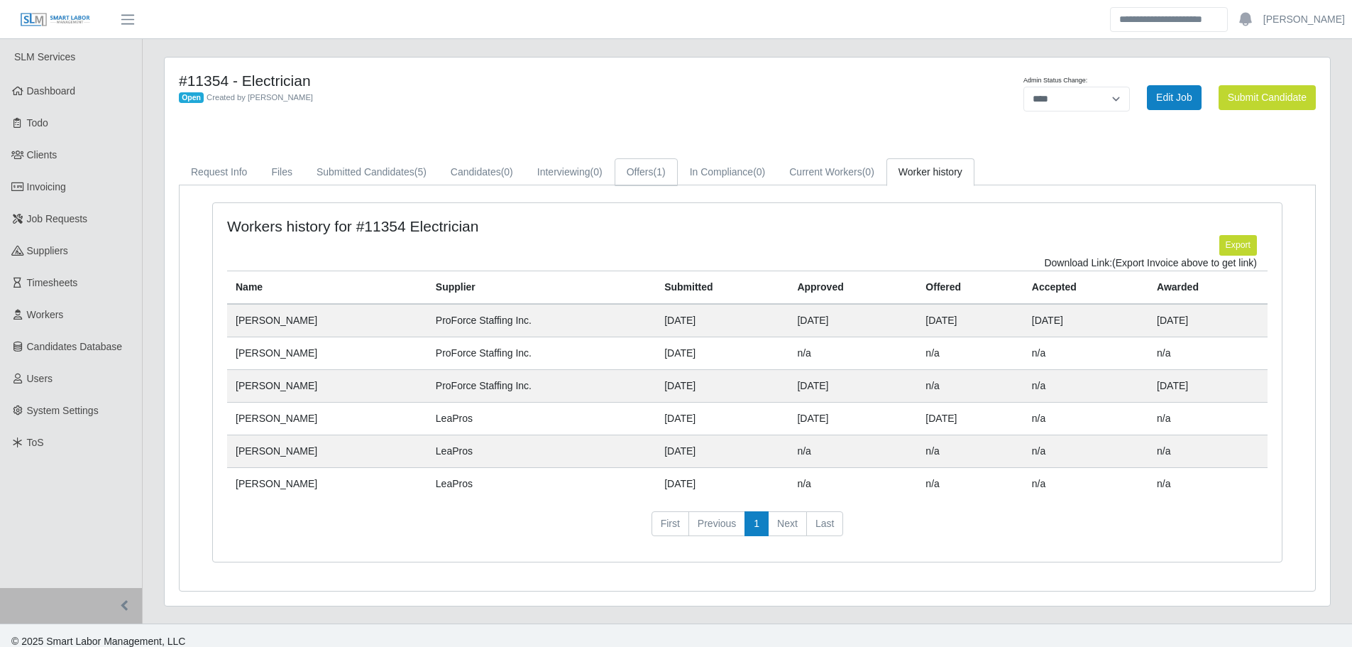
click at [662, 177] on span "(1)" at bounding box center [660, 171] width 12 height 11
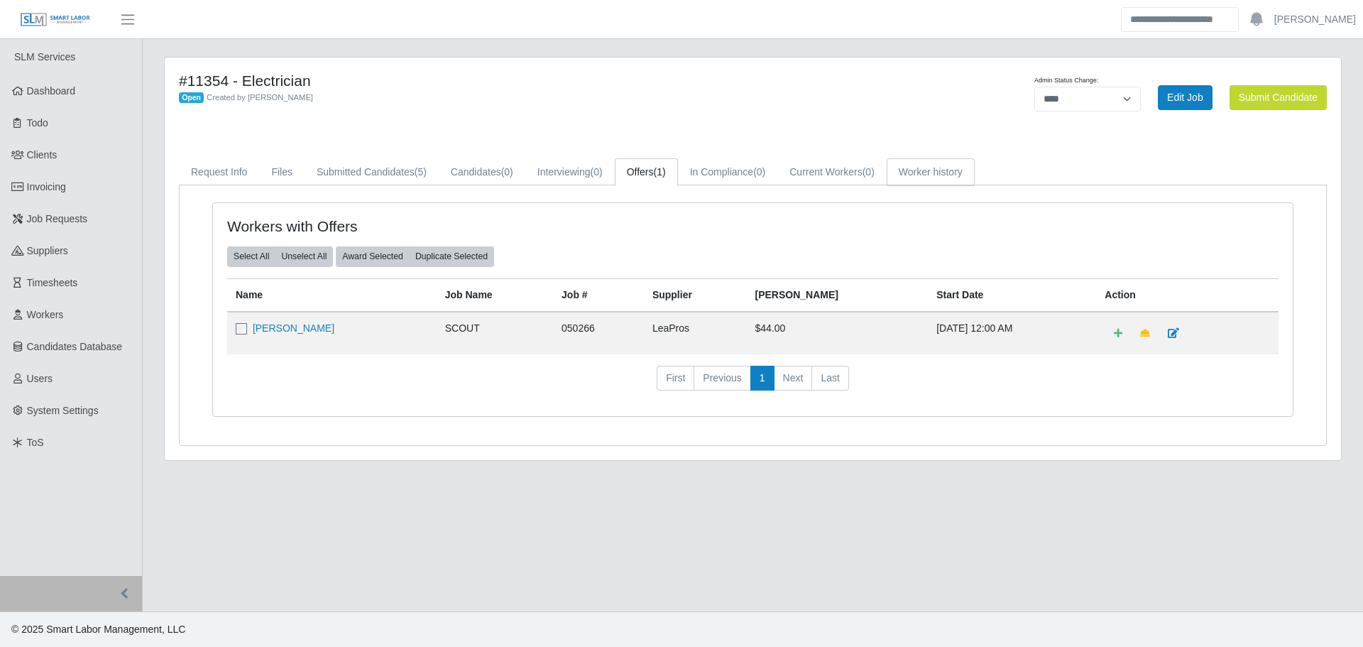
click at [942, 167] on link "Worker history" at bounding box center [931, 172] width 88 height 28
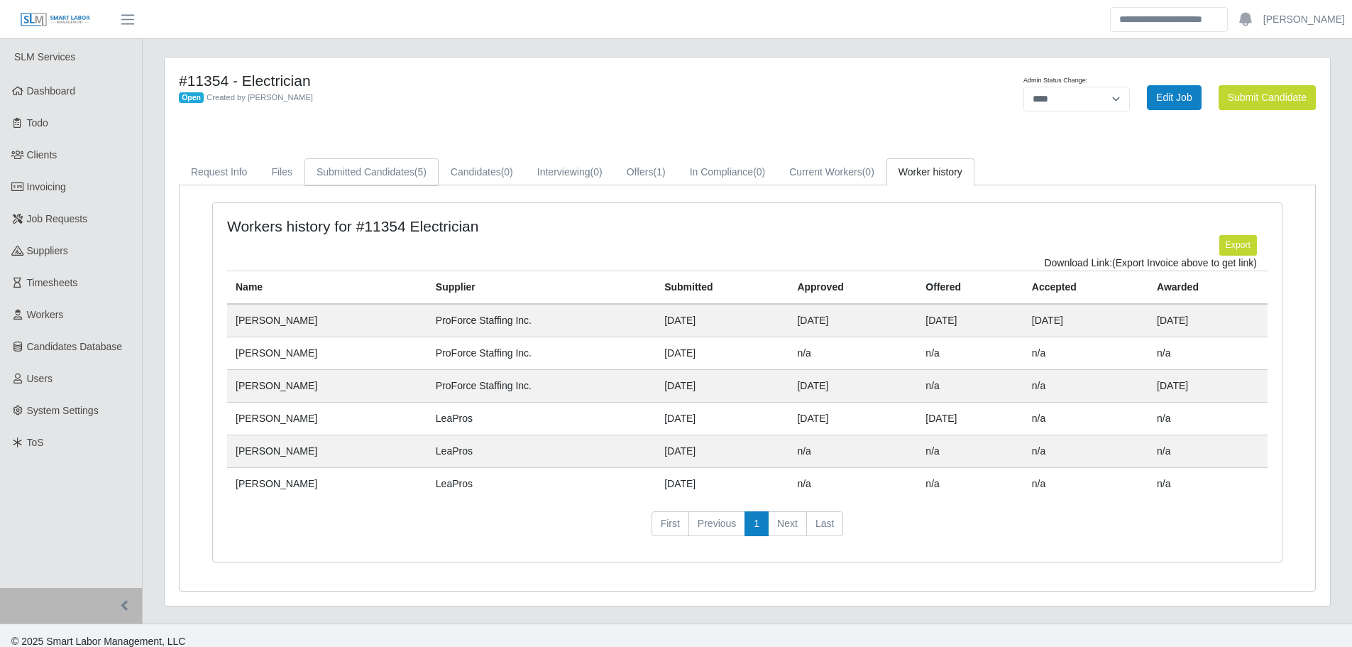
click at [334, 175] on link "Submitted Candidates (5)" at bounding box center [372, 172] width 134 height 28
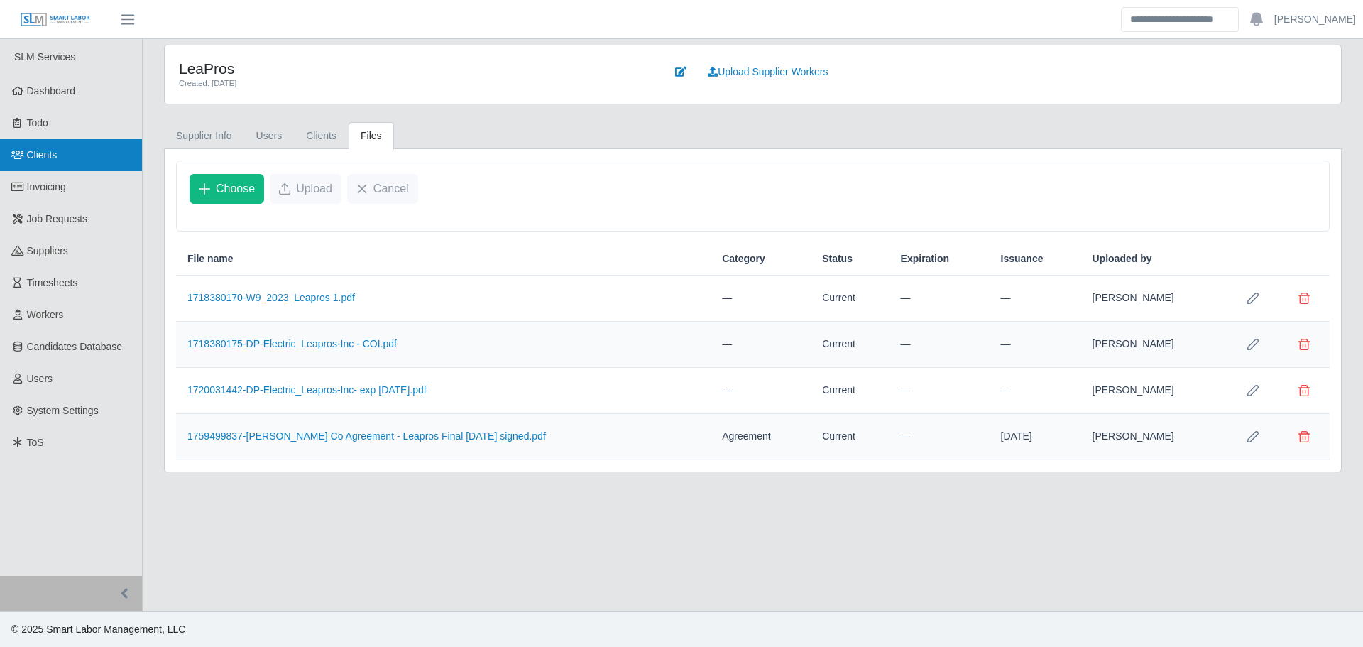
click at [55, 146] on link "Clients" at bounding box center [71, 155] width 142 height 32
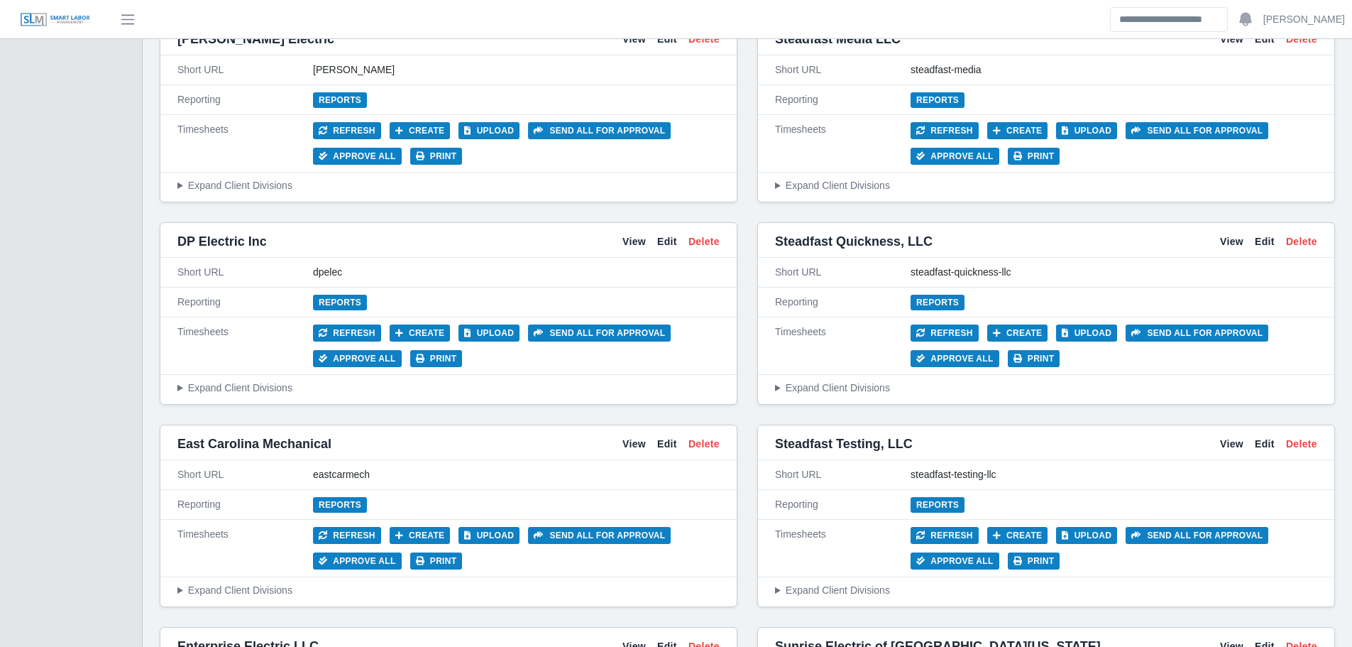
scroll to position [3194, 0]
click at [629, 243] on link "View" at bounding box center [634, 241] width 23 height 15
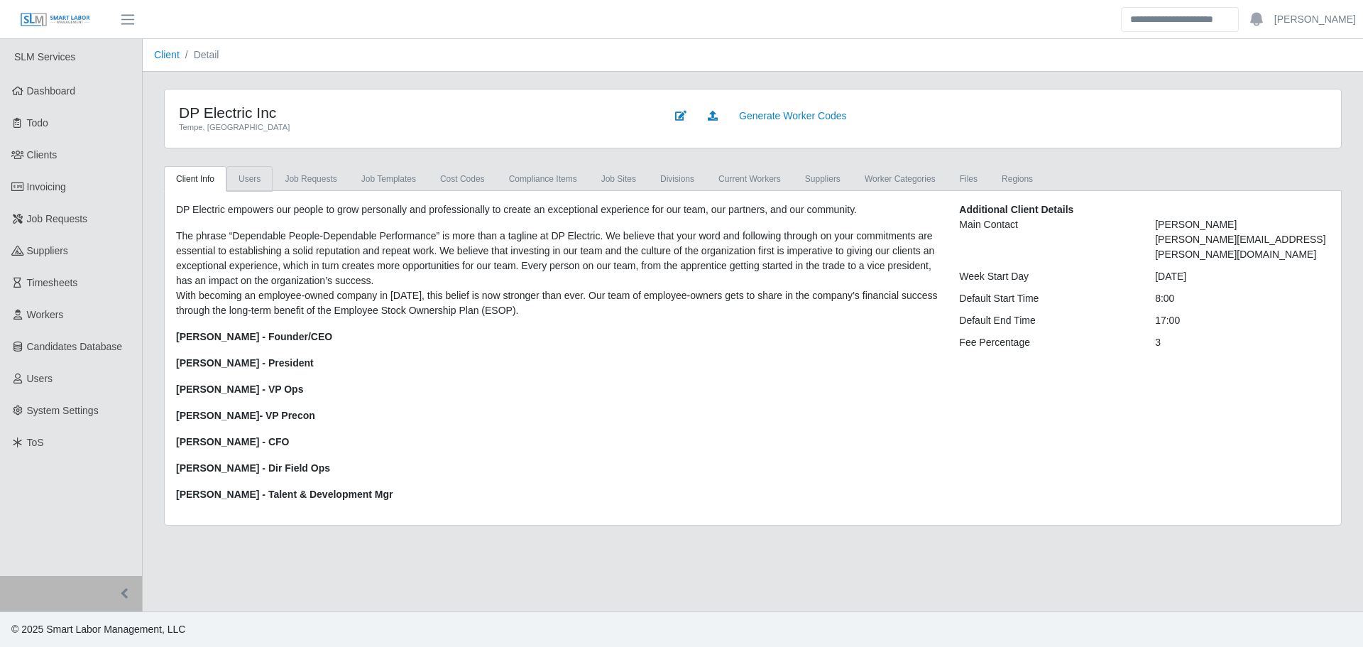
click at [260, 182] on link "Users" at bounding box center [249, 179] width 46 height 26
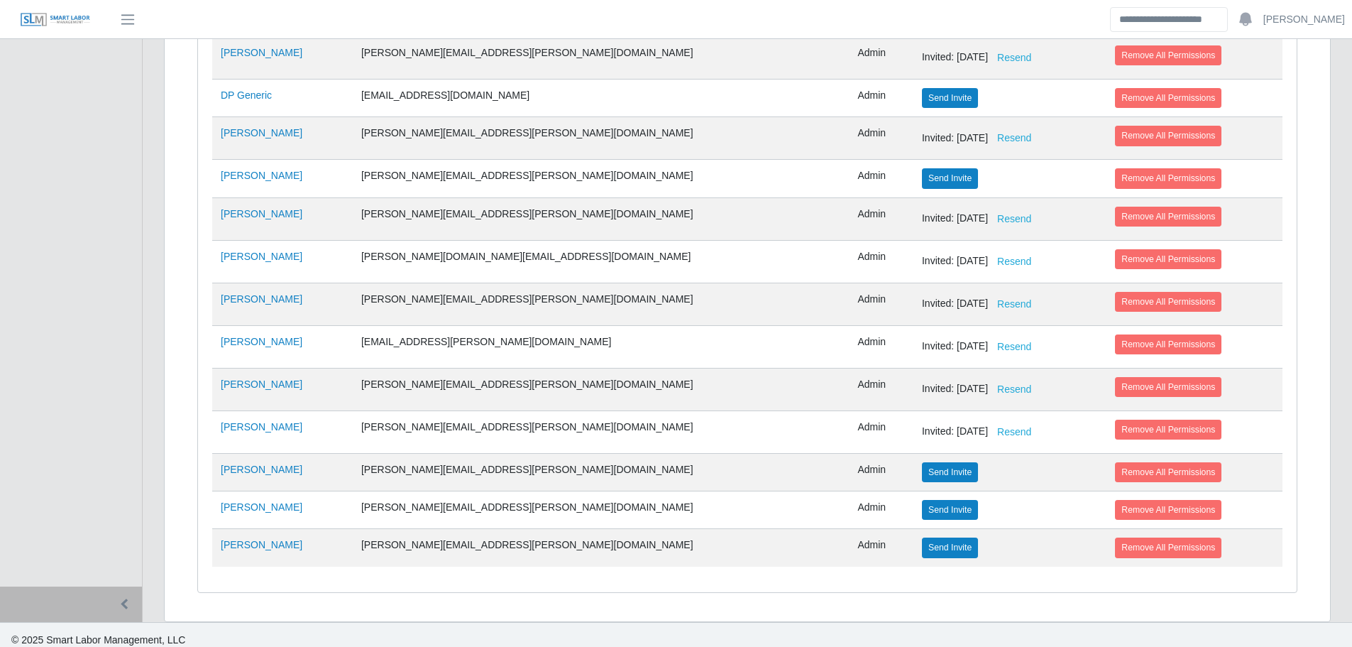
scroll to position [498, 0]
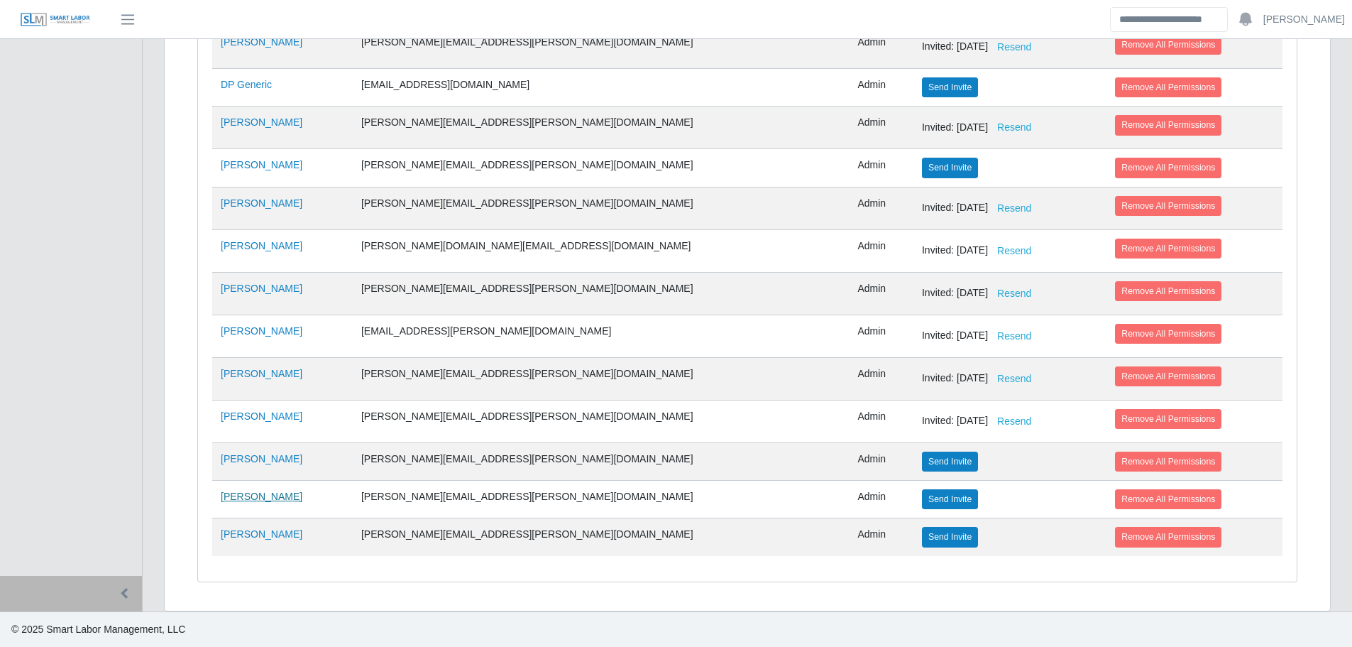
click at [246, 493] on link "Kevin Lopez" at bounding box center [262, 495] width 82 height 11
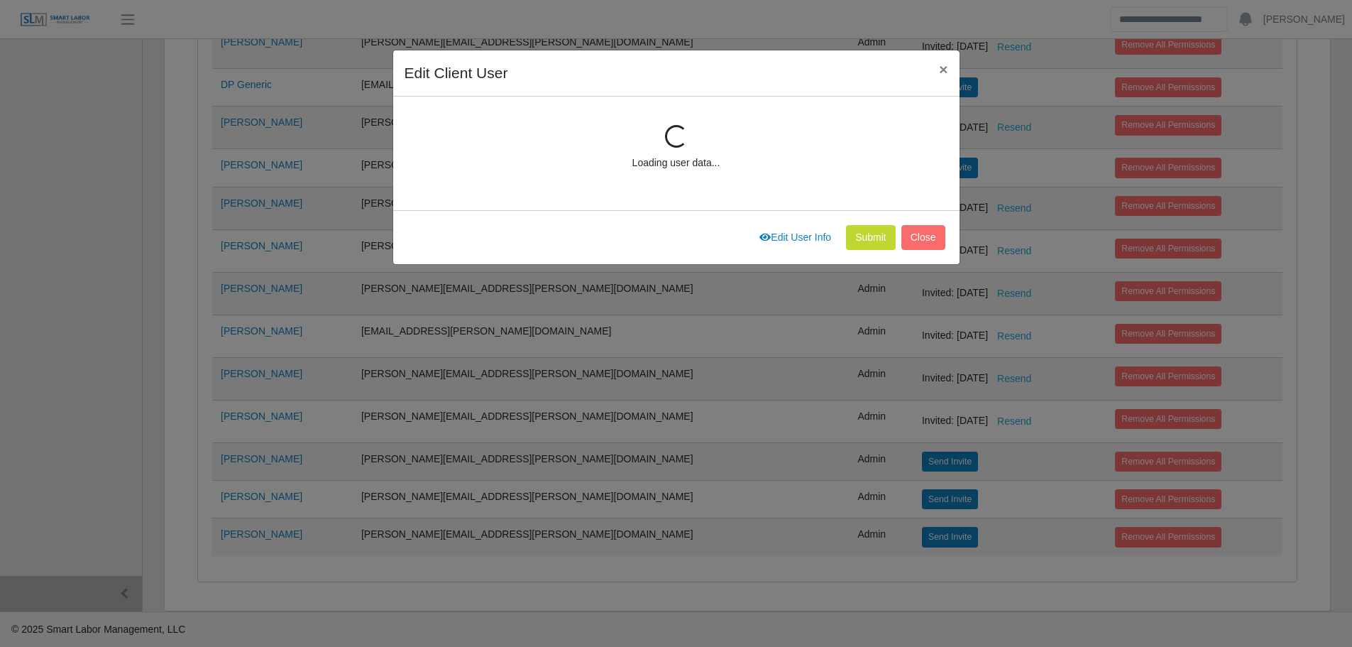
scroll to position [191, 0]
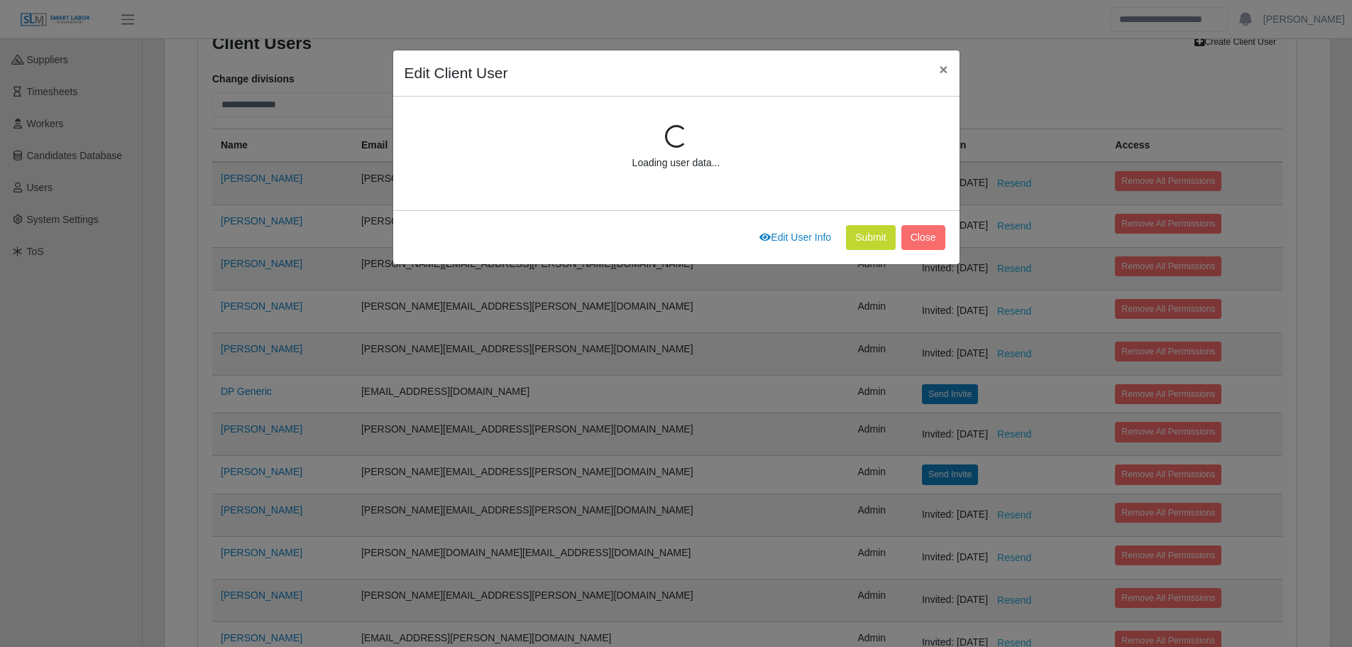
select select "*****"
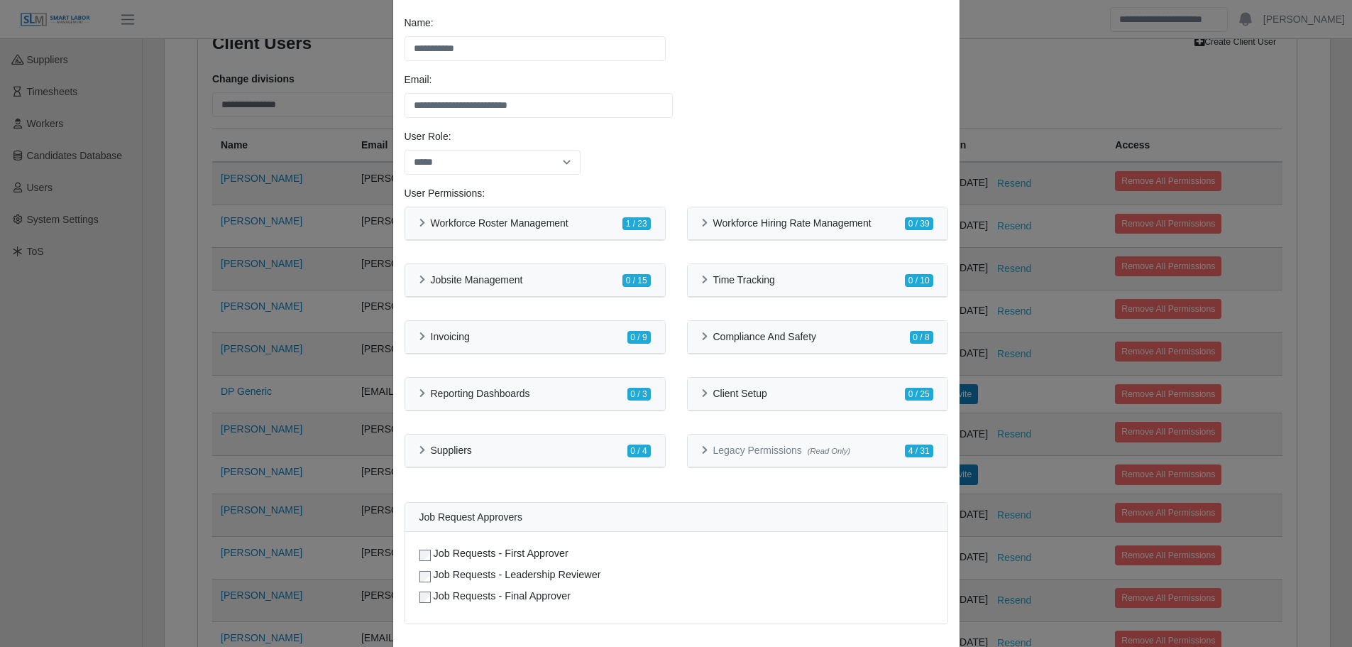
scroll to position [142, 0]
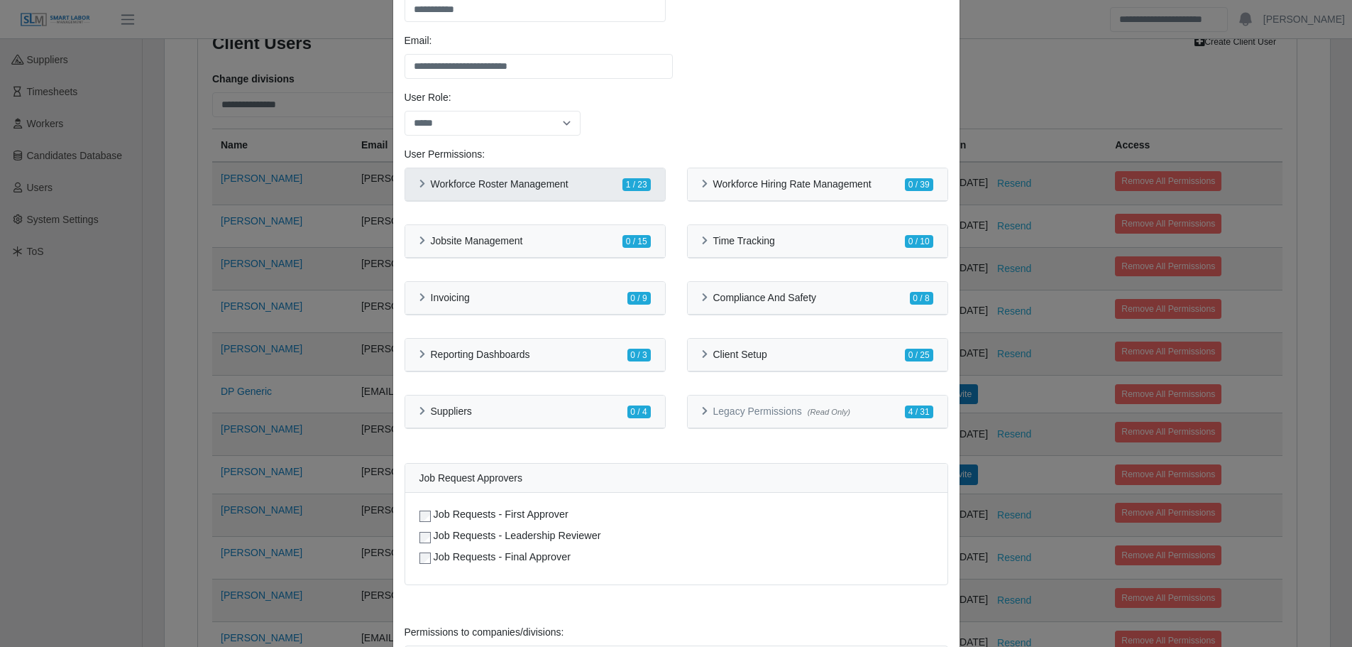
click at [536, 190] on div "Workforce Roster Management 1 / 23" at bounding box center [535, 184] width 231 height 15
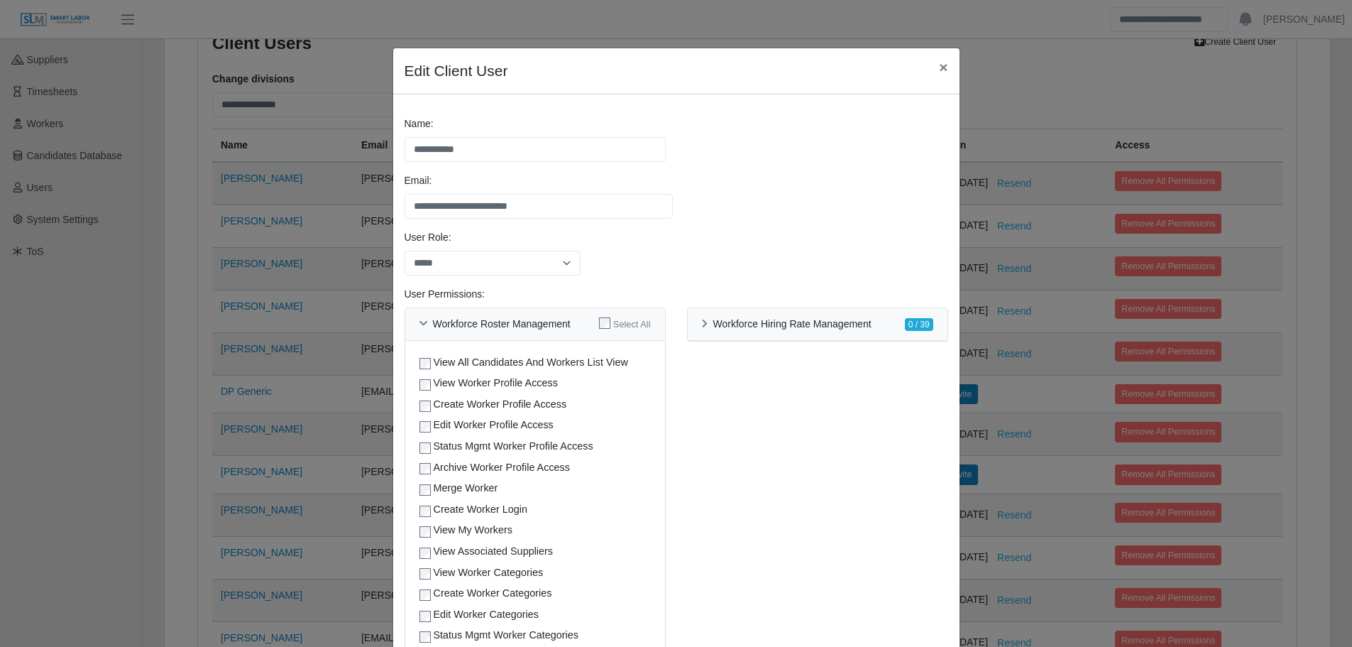
scroll to position [0, 0]
click at [941, 64] on span "×" at bounding box center [943, 69] width 9 height 16
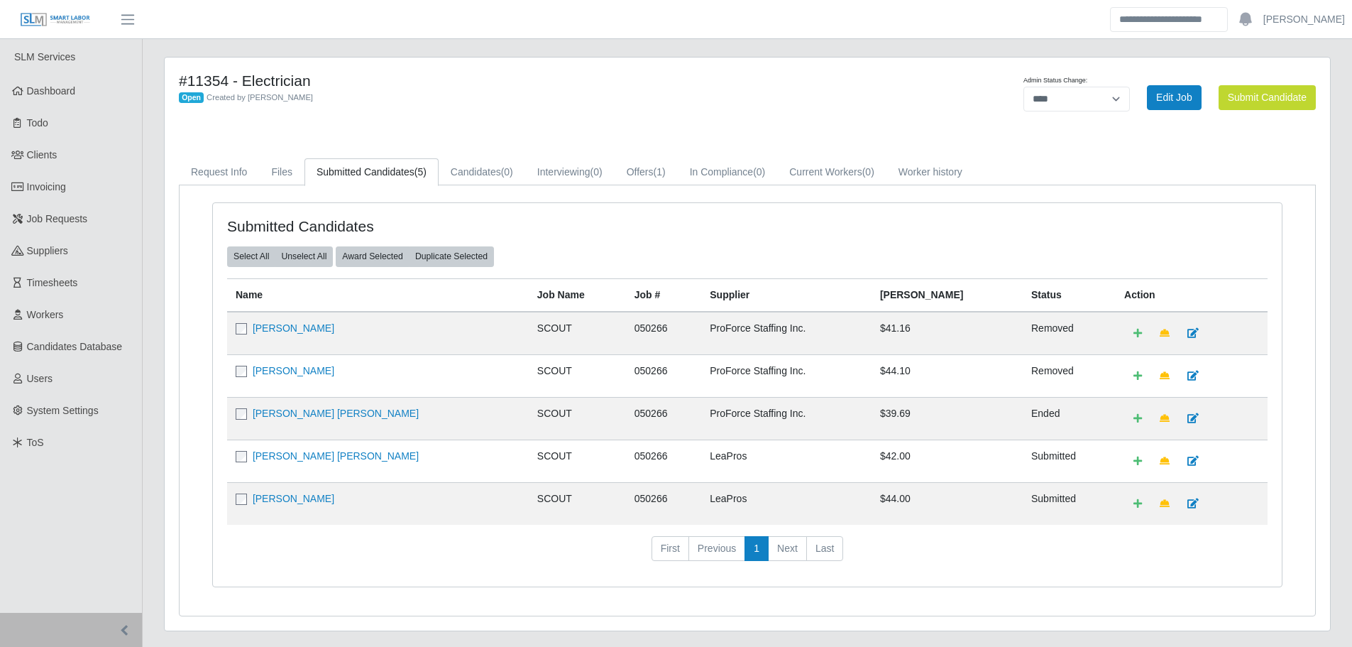
select select "****"
click at [80, 92] on link "Dashboard" at bounding box center [71, 91] width 142 height 32
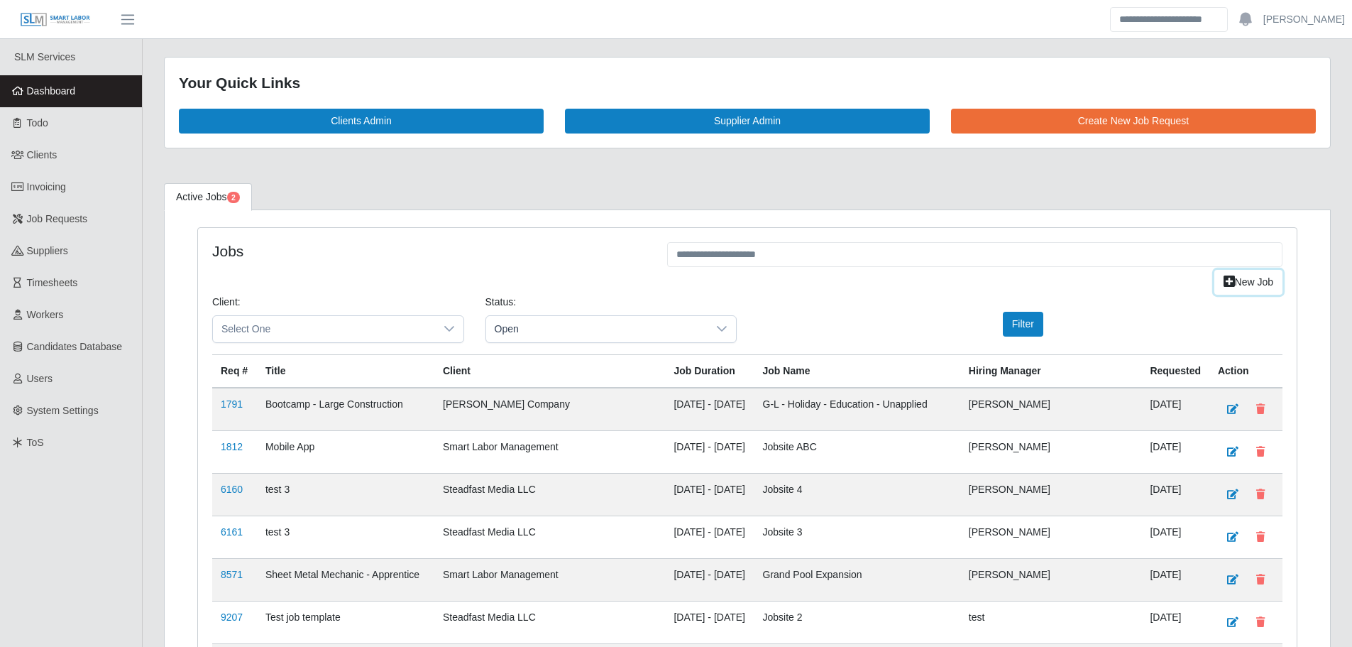
click at [1227, 279] on icon at bounding box center [1229, 281] width 11 height 10
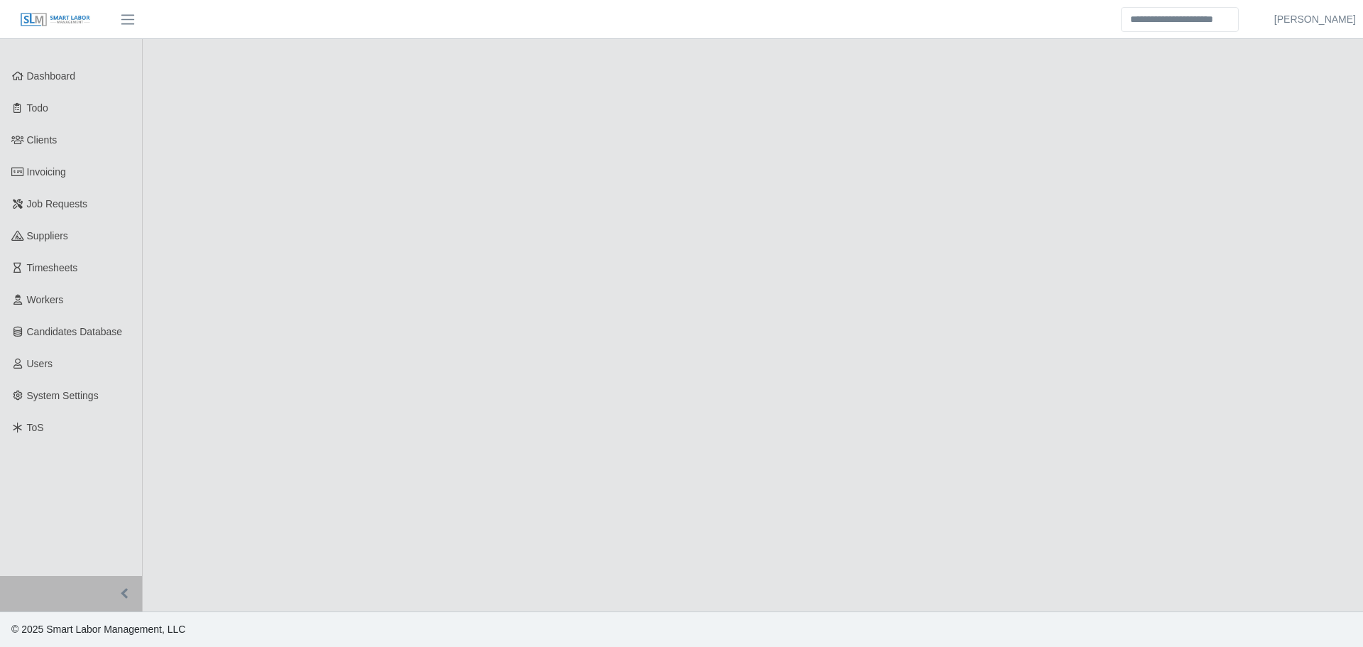
select select
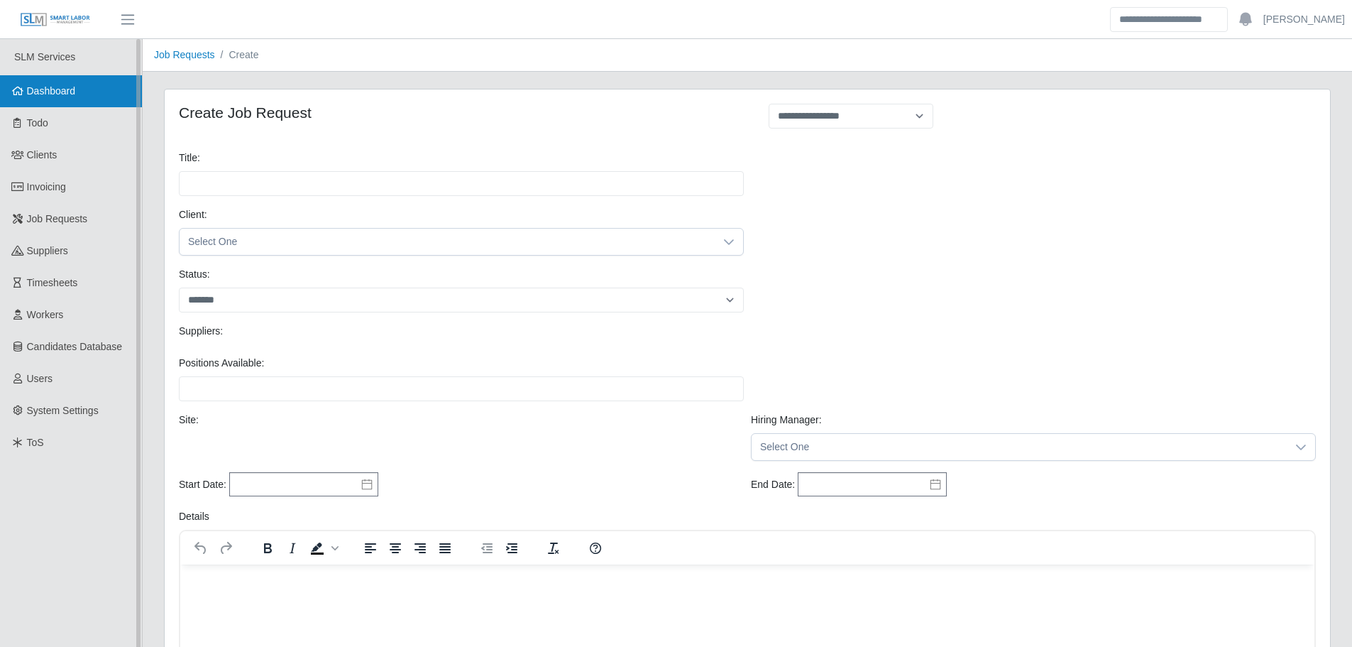
click at [75, 88] on span "Dashboard" at bounding box center [51, 90] width 49 height 11
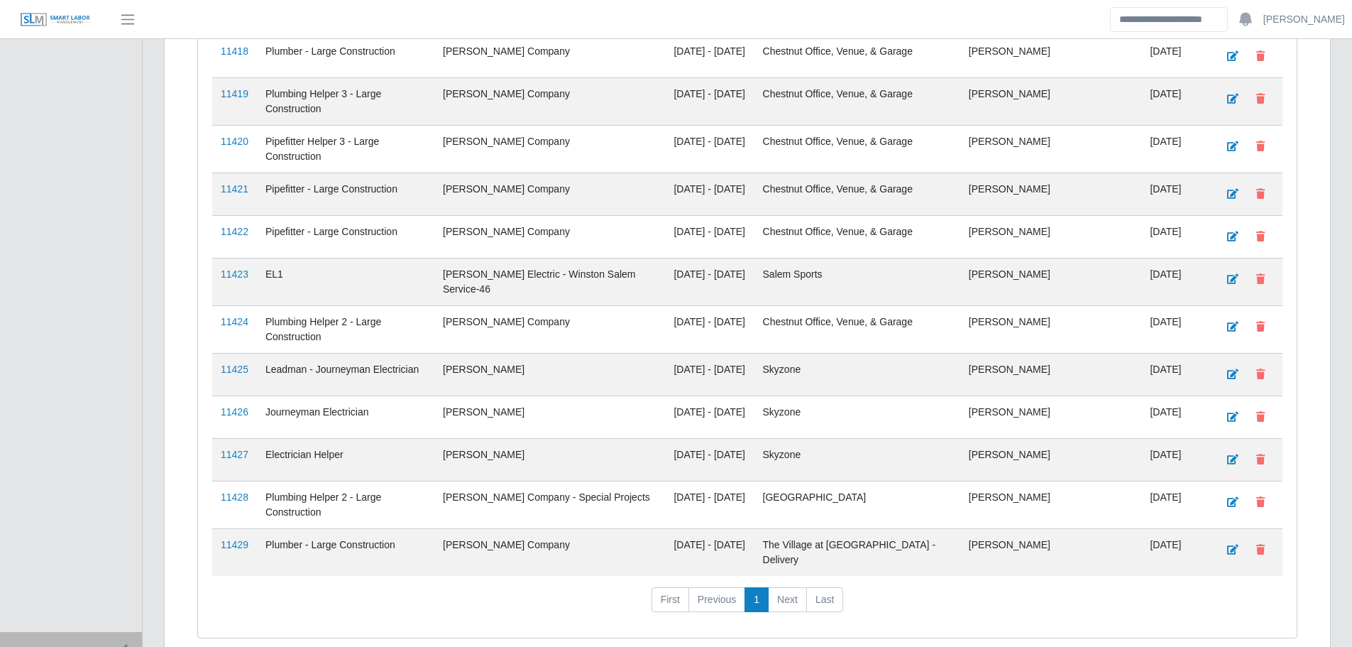
scroll to position [2551, 0]
click at [228, 362] on link "11425" at bounding box center [235, 367] width 28 height 11
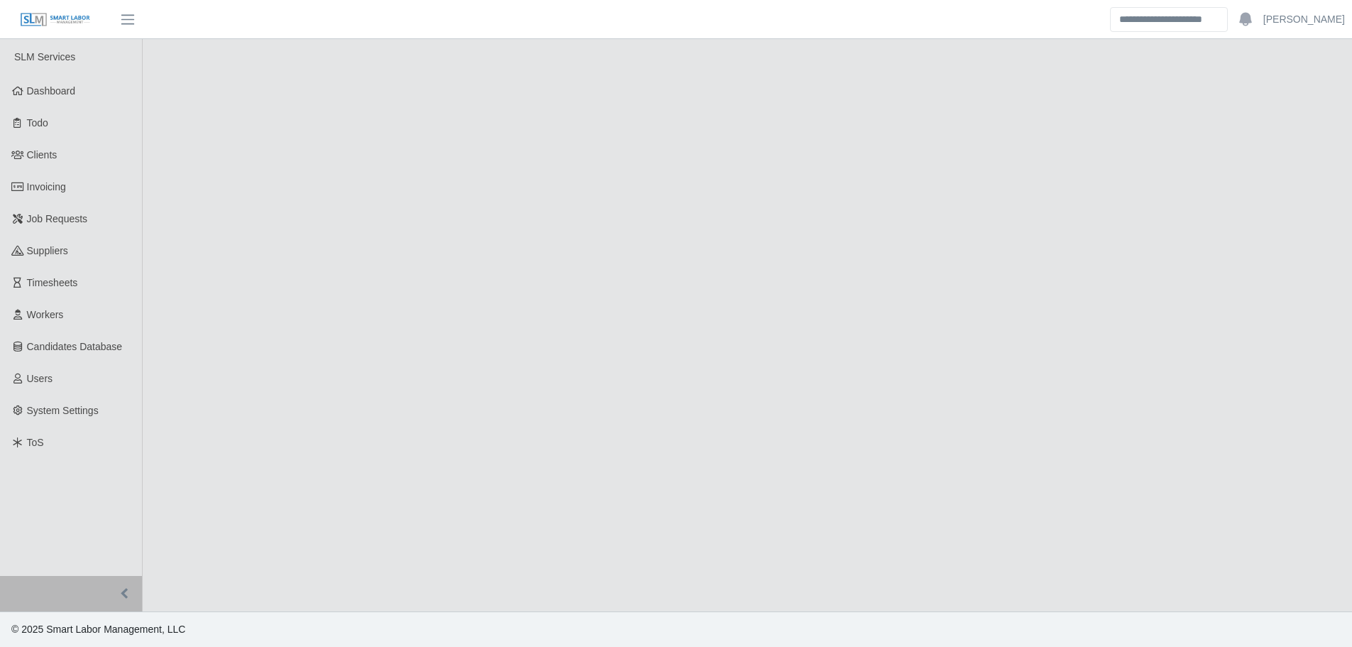
select select "****"
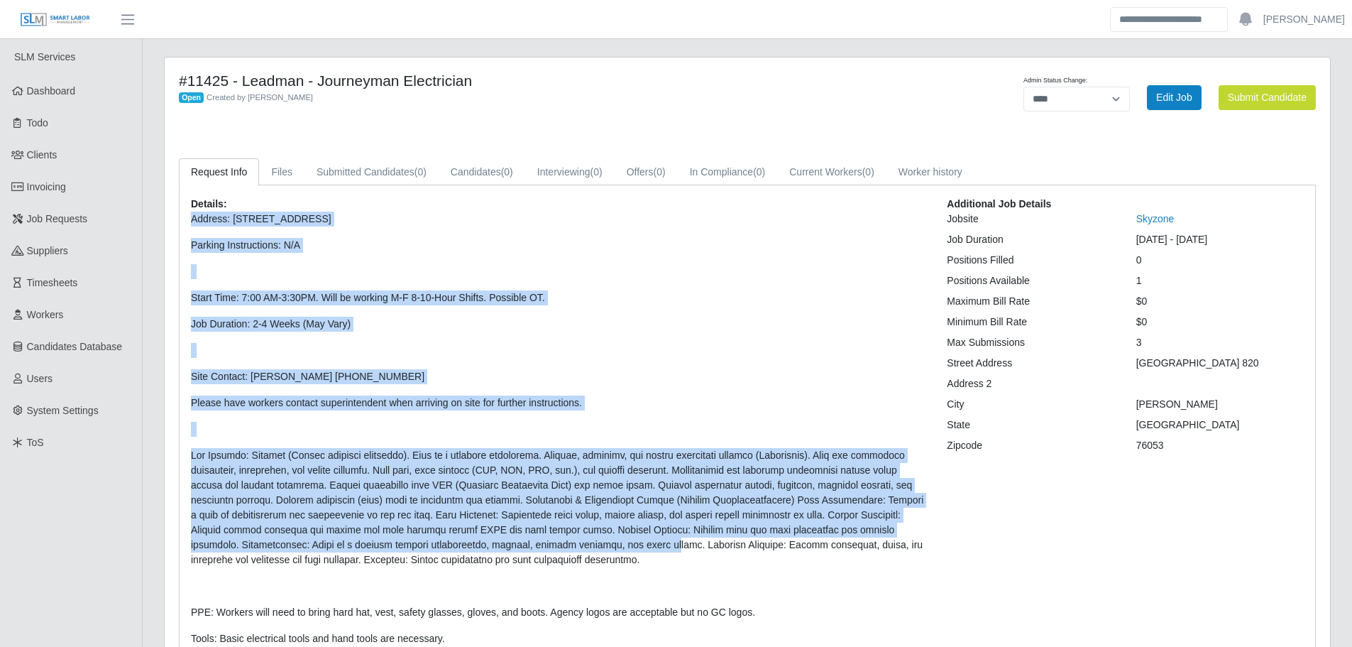
drag, startPoint x: 613, startPoint y: 552, endPoint x: 191, endPoint y: 217, distance: 538.7
click at [191, 217] on p "Address: 900 NE Loop 820, Hurst, TX 76053 United States Parking Instructions: N…" at bounding box center [558, 429] width 735 height 434
click at [328, 246] on p "Parking Instructions: N/A" at bounding box center [558, 245] width 735 height 15
click at [329, 248] on p "Parking Instructions: N/A" at bounding box center [558, 245] width 735 height 15
click at [354, 259] on p "Address: 900 NE Loop 820, Hurst, TX 76053 United States Parking Instructions: N…" at bounding box center [558, 429] width 735 height 434
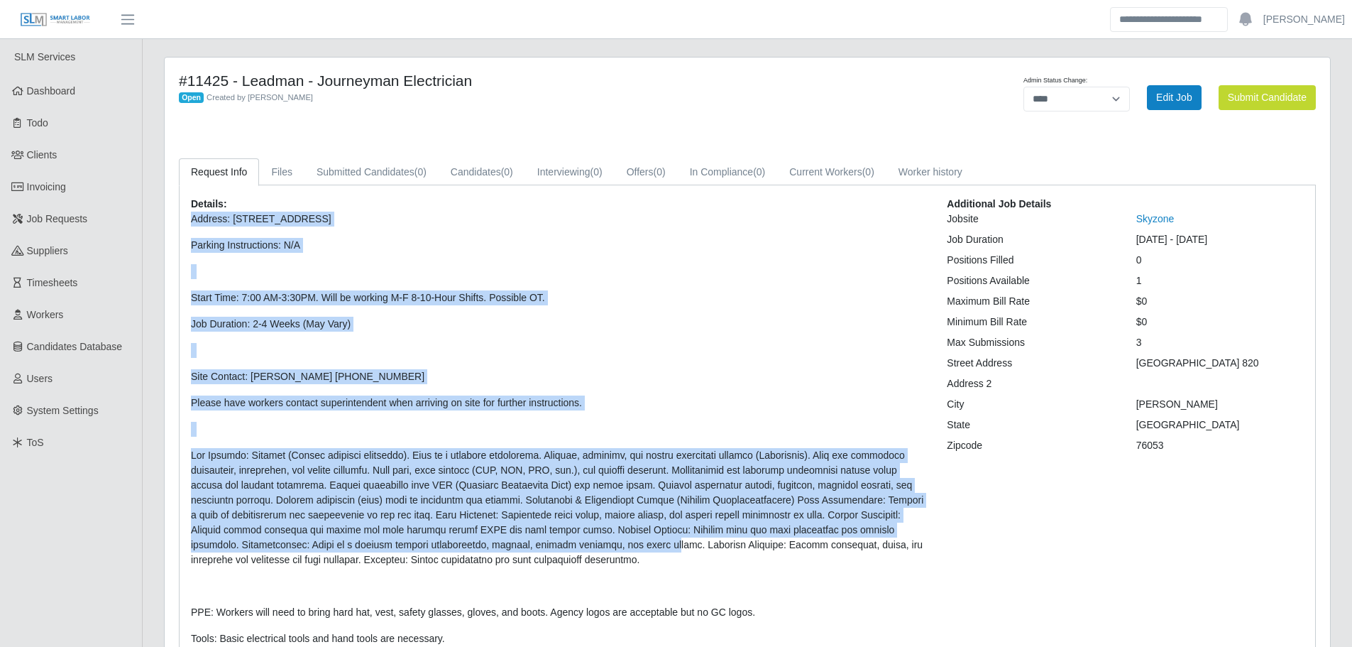
click at [647, 307] on p "Address: 900 NE Loop 820, Hurst, TX 76053 United States Parking Instructions: N…" at bounding box center [558, 429] width 735 height 434
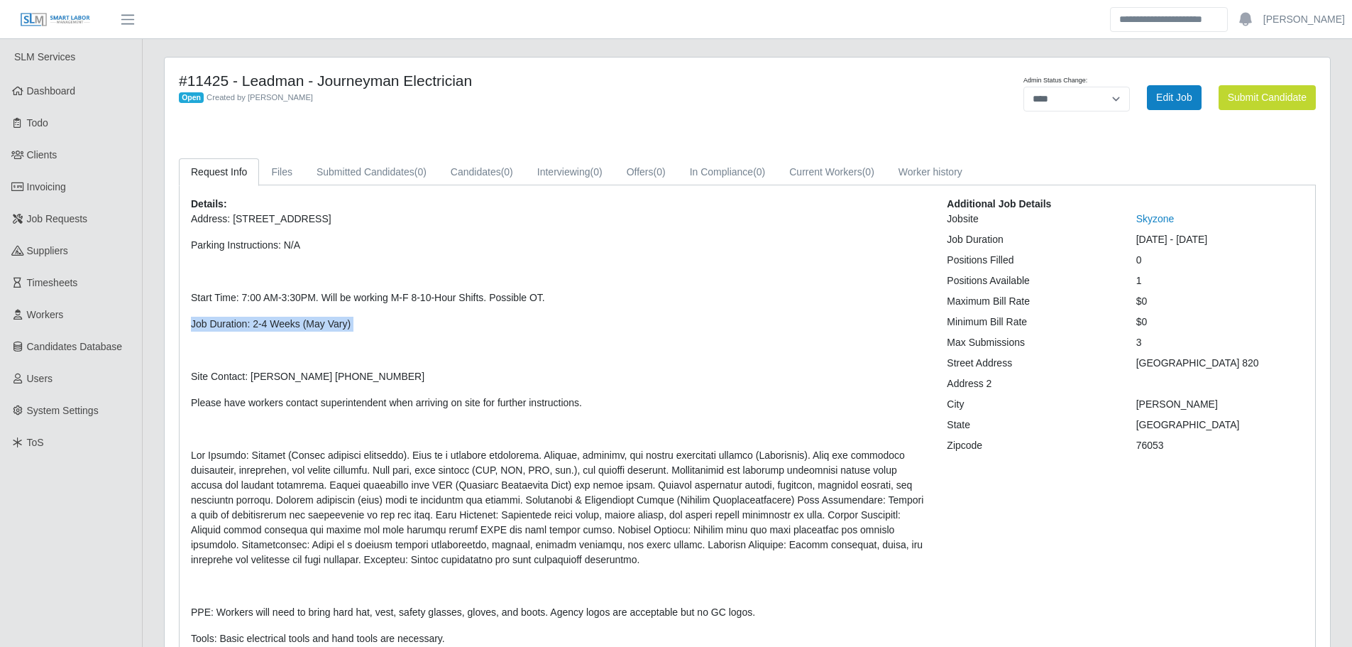
click at [647, 307] on p "Address: 900 NE Loop 820, Hurst, TX 76053 United States Parking Instructions: N…" at bounding box center [558, 429] width 735 height 434
click at [681, 302] on p "Start Time: 7:00 AM-3:30PM. Will be working M-F 8-10-Hour Shifts. Possible OT." at bounding box center [558, 297] width 735 height 15
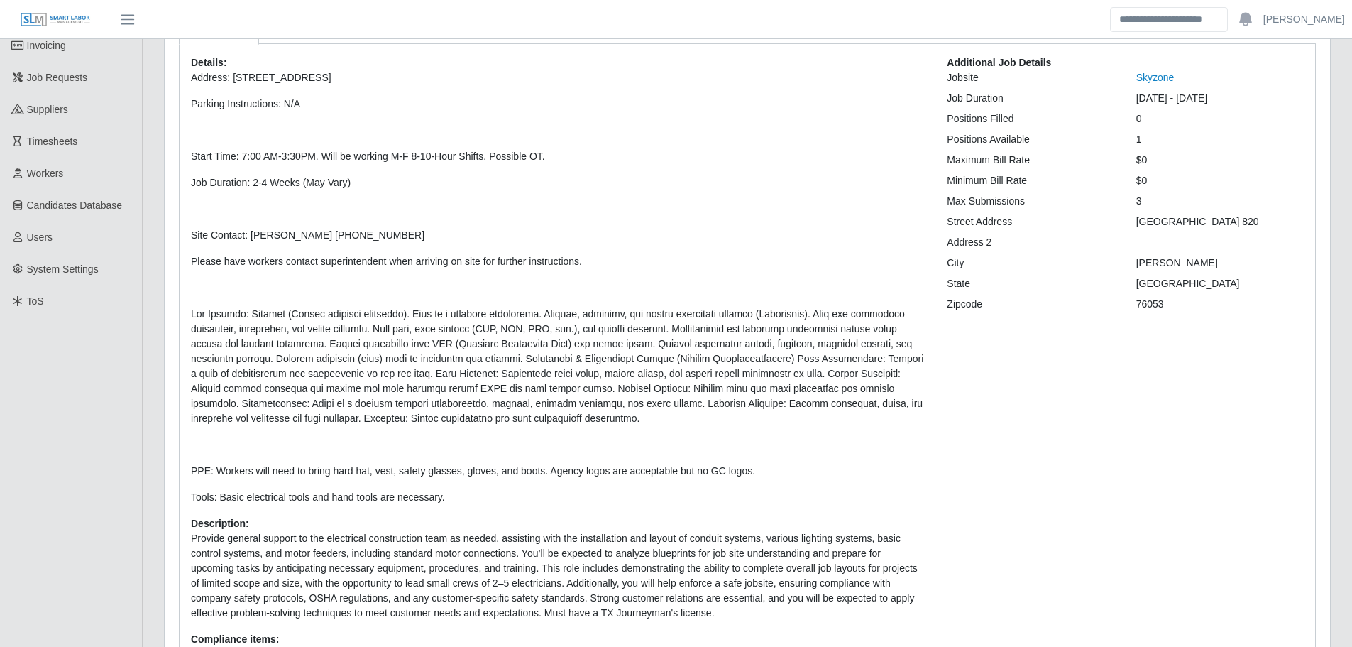
scroll to position [142, 0]
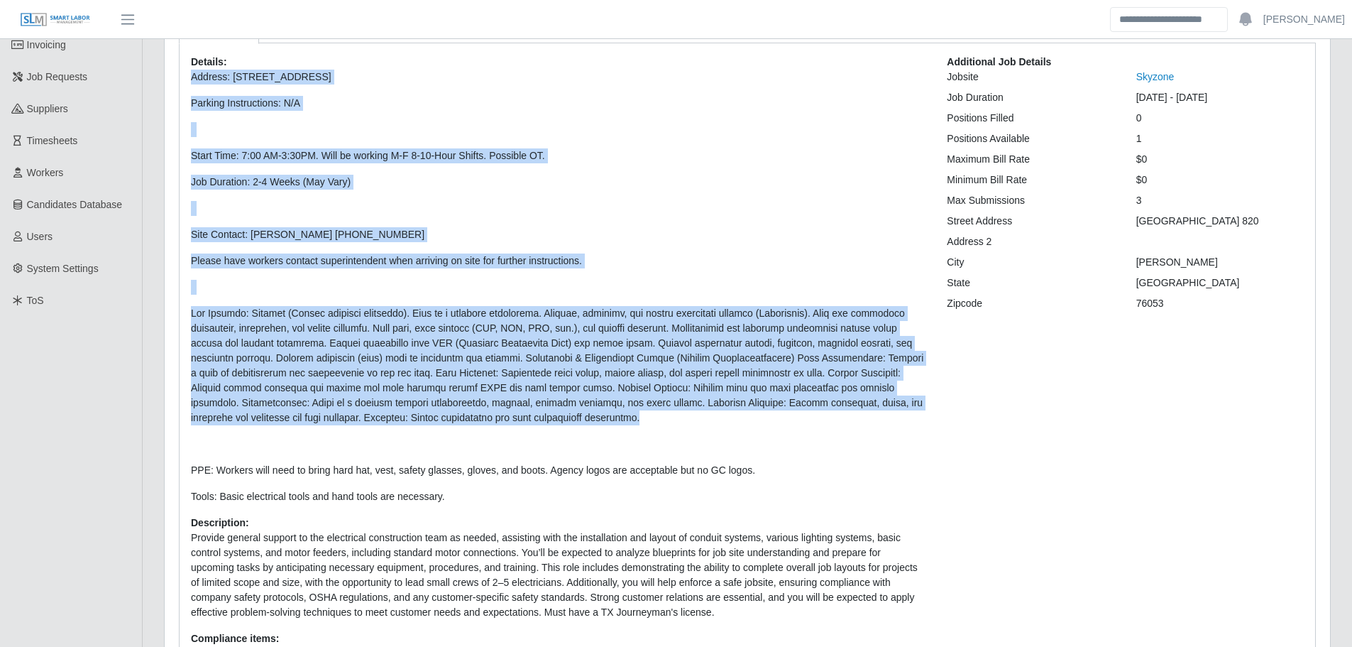
drag, startPoint x: 616, startPoint y: 421, endPoint x: 186, endPoint y: 77, distance: 550.5
click at [186, 77] on div "Details: Address: 900 NE Loop 820, Hurst, TX 76053 United States Parking Instru…" at bounding box center [558, 364] width 756 height 618
click at [826, 159] on p "Start Time: 7:00 AM-3:30PM. Will be working M-F 8-10-Hour Shifts. Possible OT." at bounding box center [558, 155] width 735 height 15
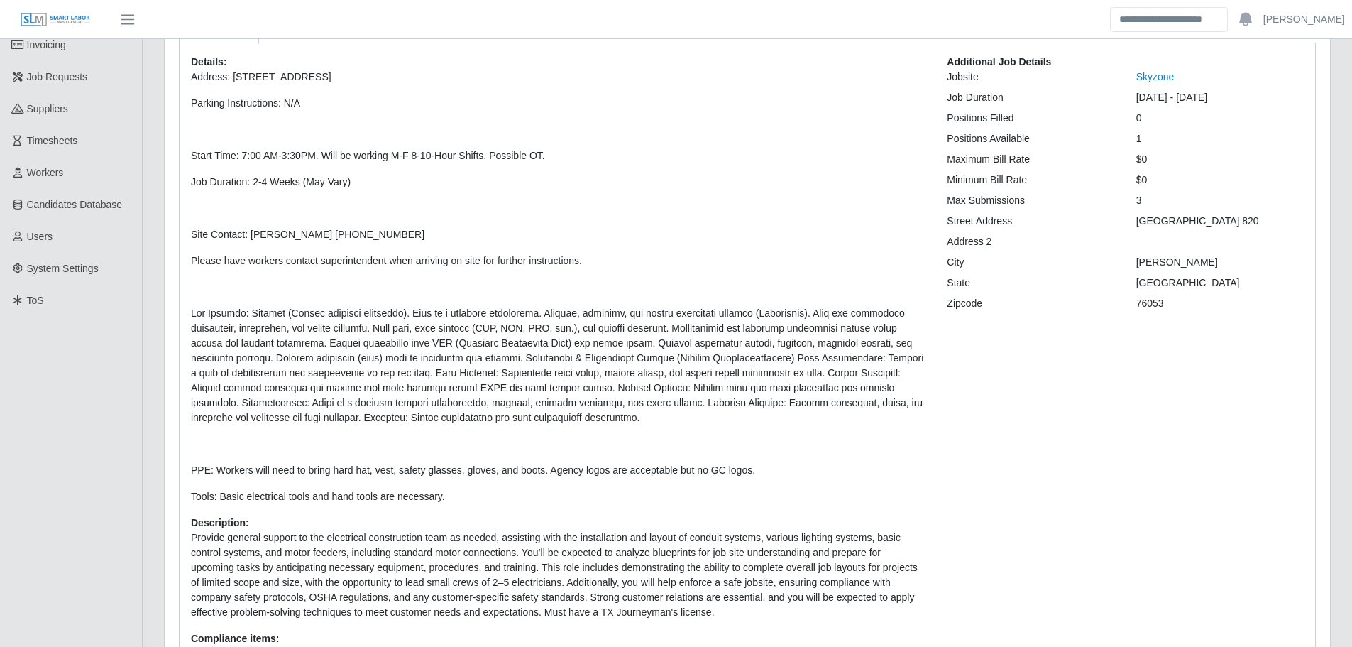
drag, startPoint x: 823, startPoint y: 158, endPoint x: 767, endPoint y: 169, distance: 57.1
click at [767, 169] on p "Address: 900 NE Loop 820, Hurst, TX 76053 United States Parking Instructions: N…" at bounding box center [558, 287] width 735 height 434
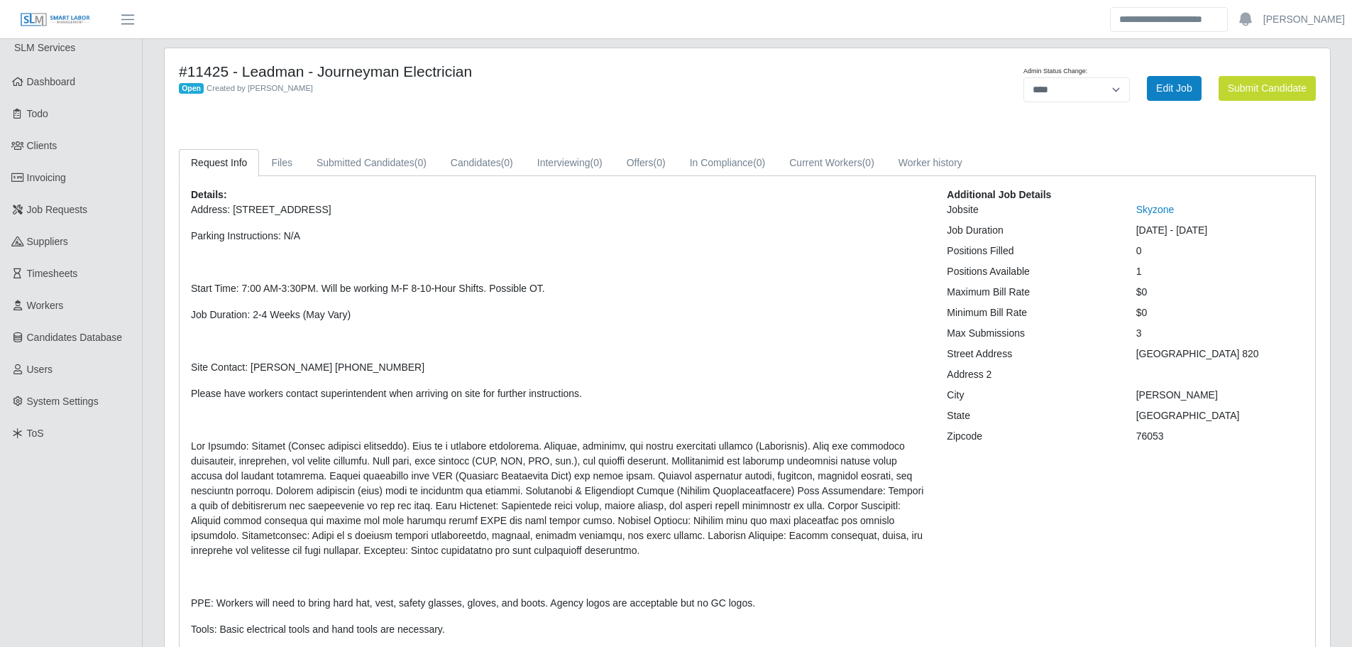
scroll to position [0, 0]
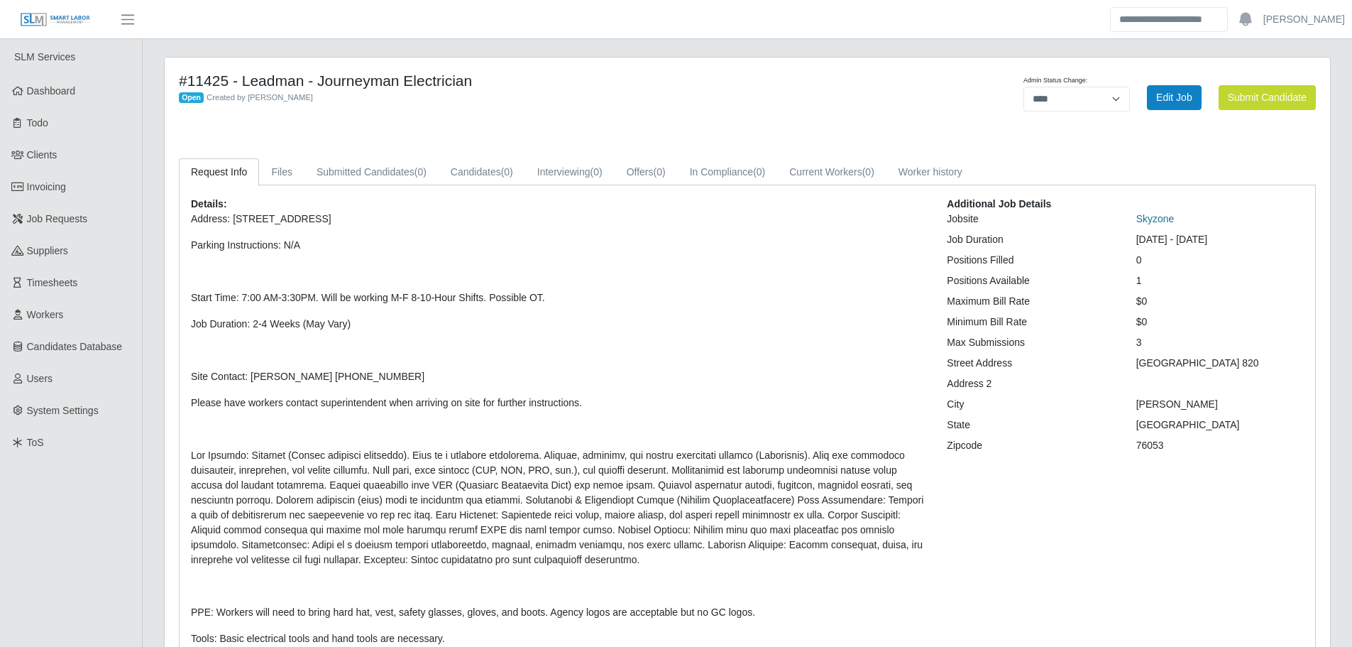
click at [1156, 216] on link "Skyzone" at bounding box center [1155, 218] width 38 height 11
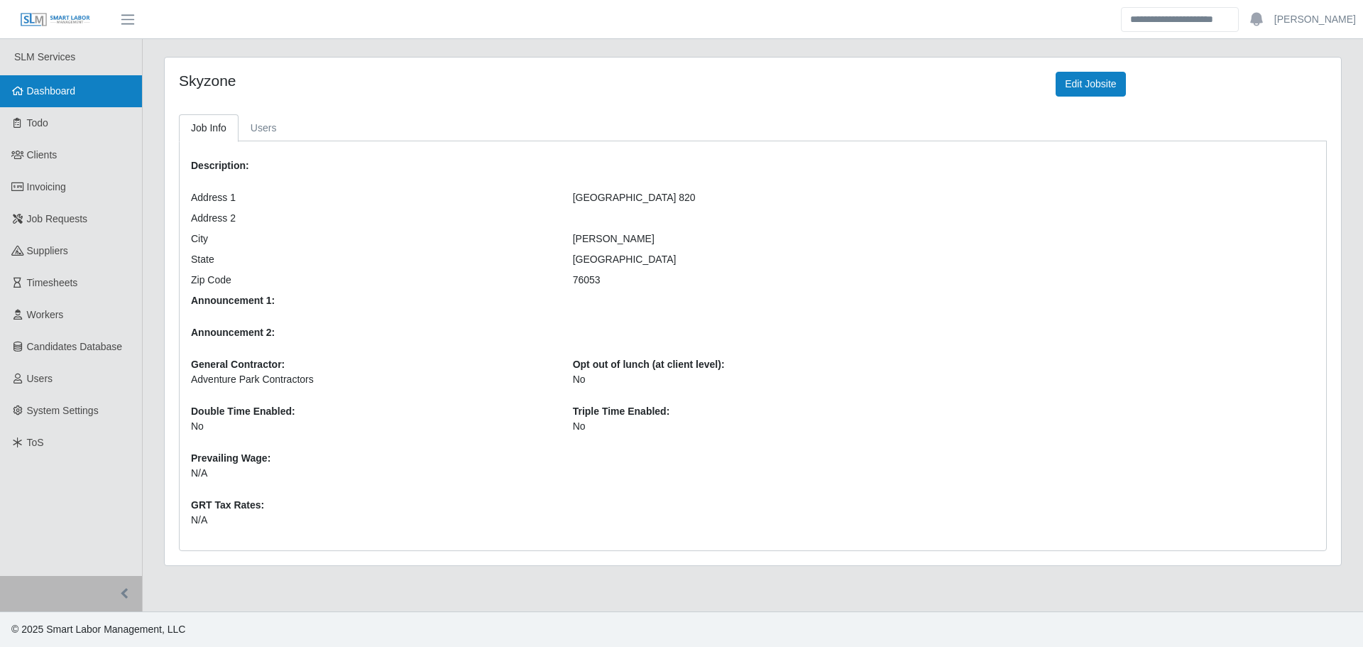
click at [84, 91] on link "Dashboard" at bounding box center [71, 91] width 142 height 32
